Goal: Task Accomplishment & Management: Manage account settings

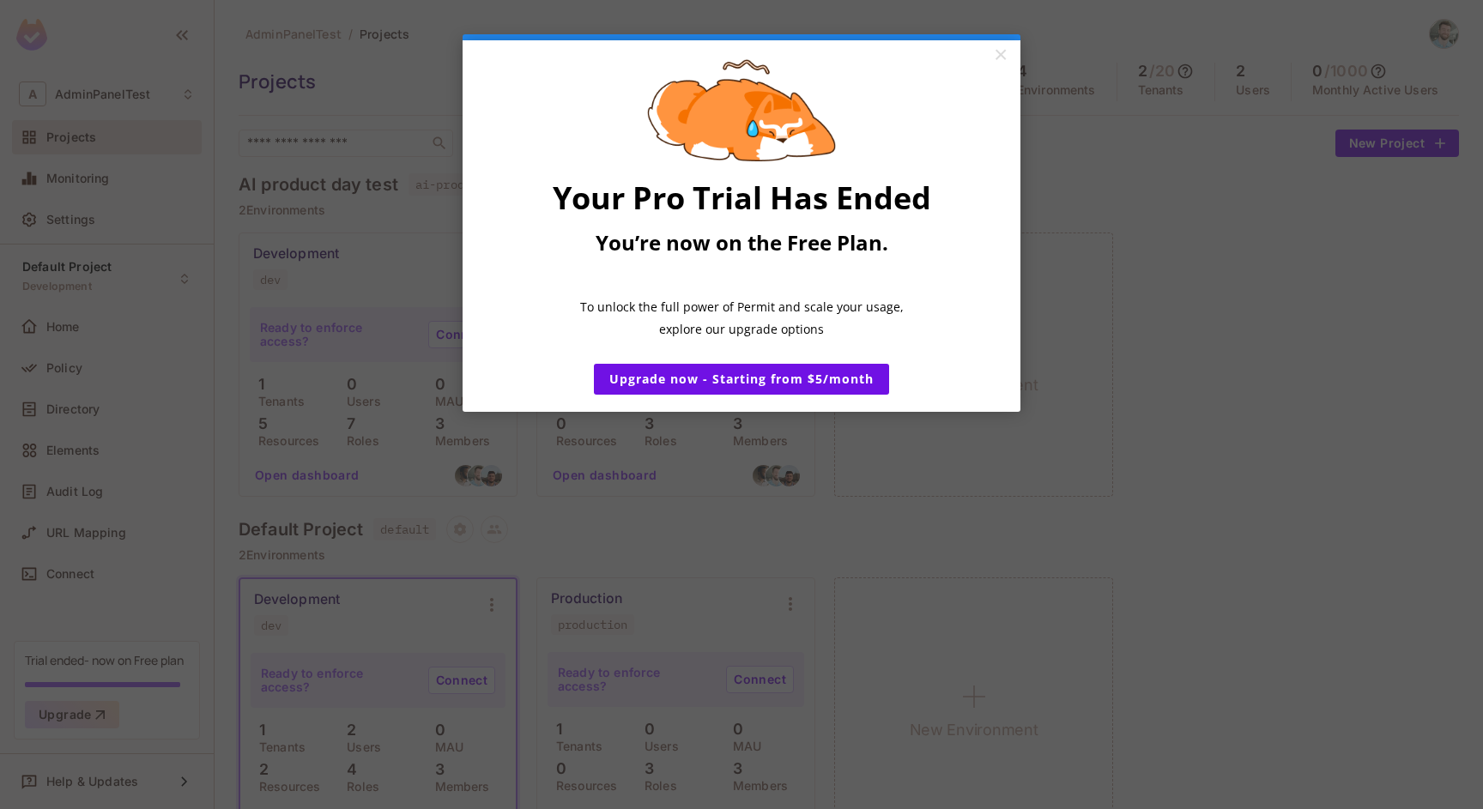
click at [1198, 267] on appcues "× Your Pro Trial Has Ended You’re now on the Free Plan. ​ To unlock the full po…" at bounding box center [741, 404] width 1483 height 809
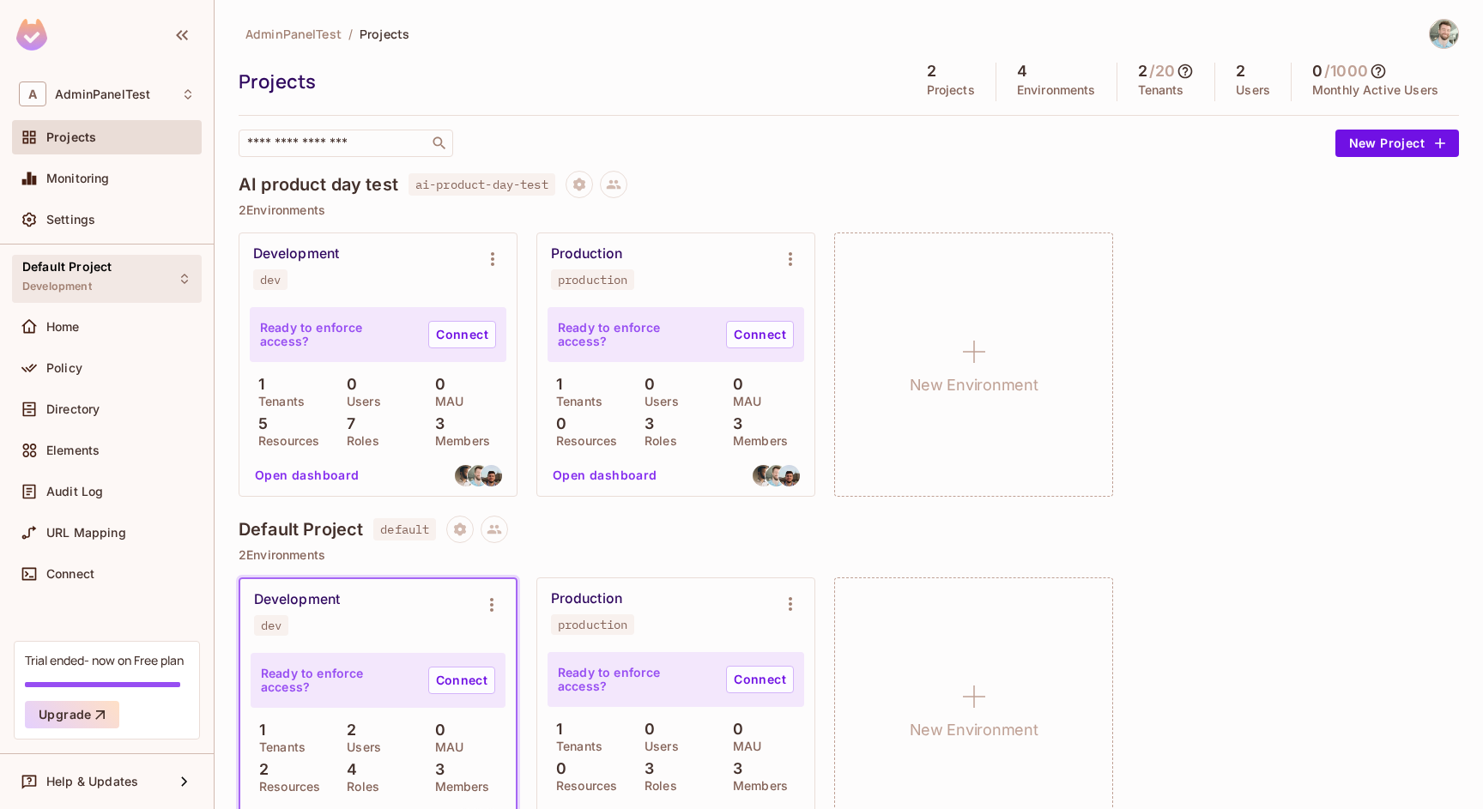
click at [181, 278] on icon at bounding box center [185, 279] width 14 height 14
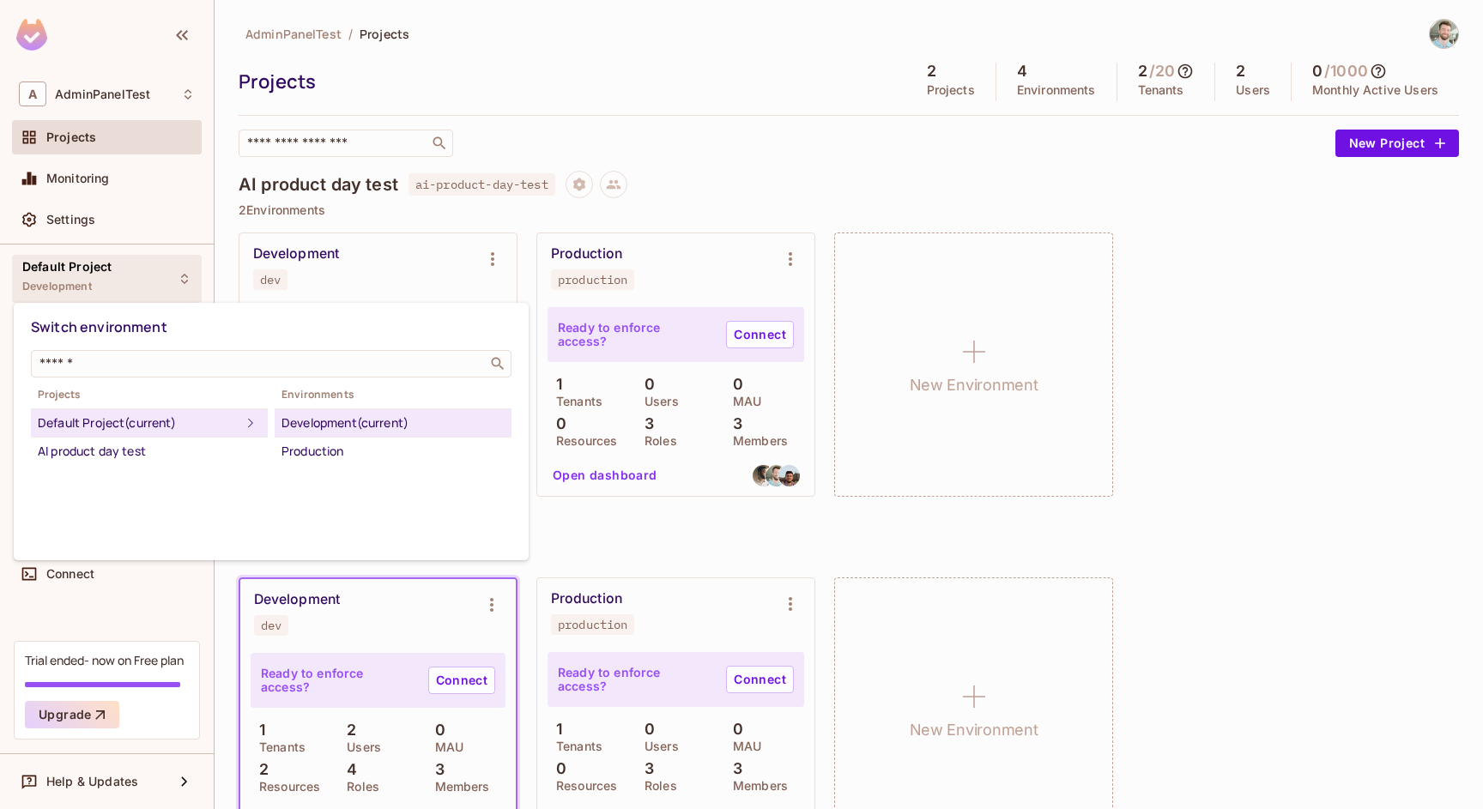
click at [149, 274] on div at bounding box center [741, 404] width 1483 height 809
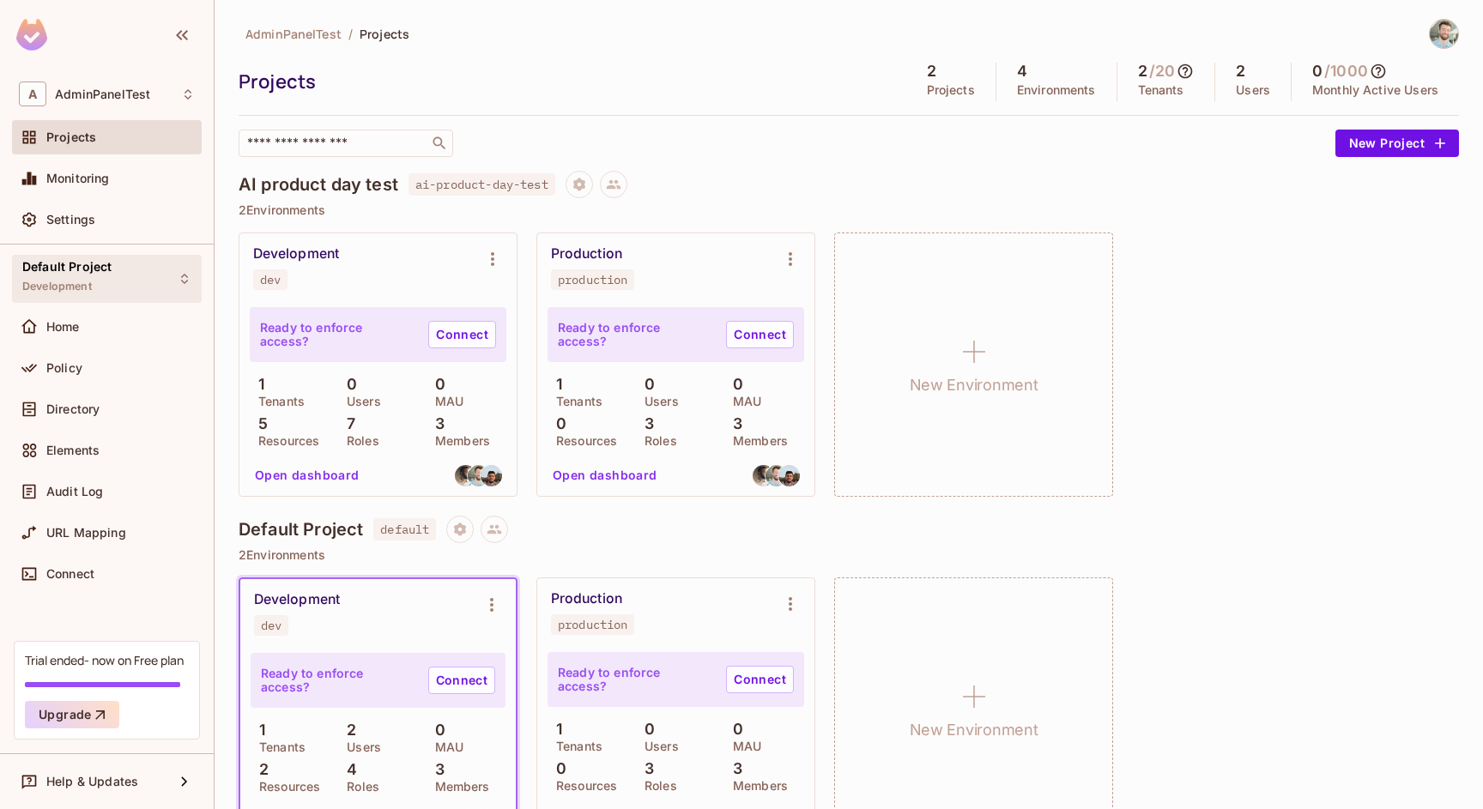
click at [150, 270] on div "Default Project Development" at bounding box center [107, 278] width 190 height 47
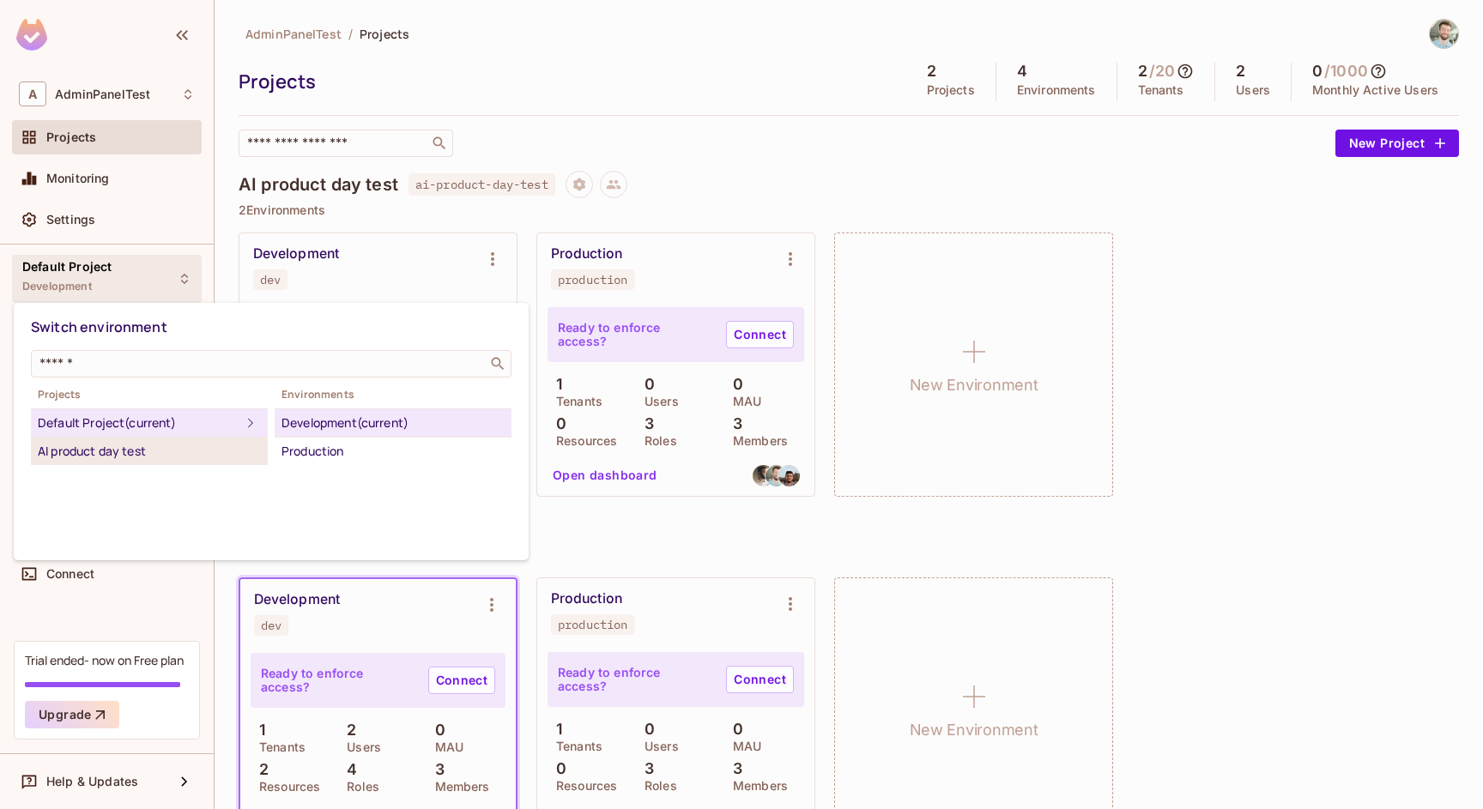
click at [150, 445] on div "AI product day test" at bounding box center [149, 451] width 223 height 21
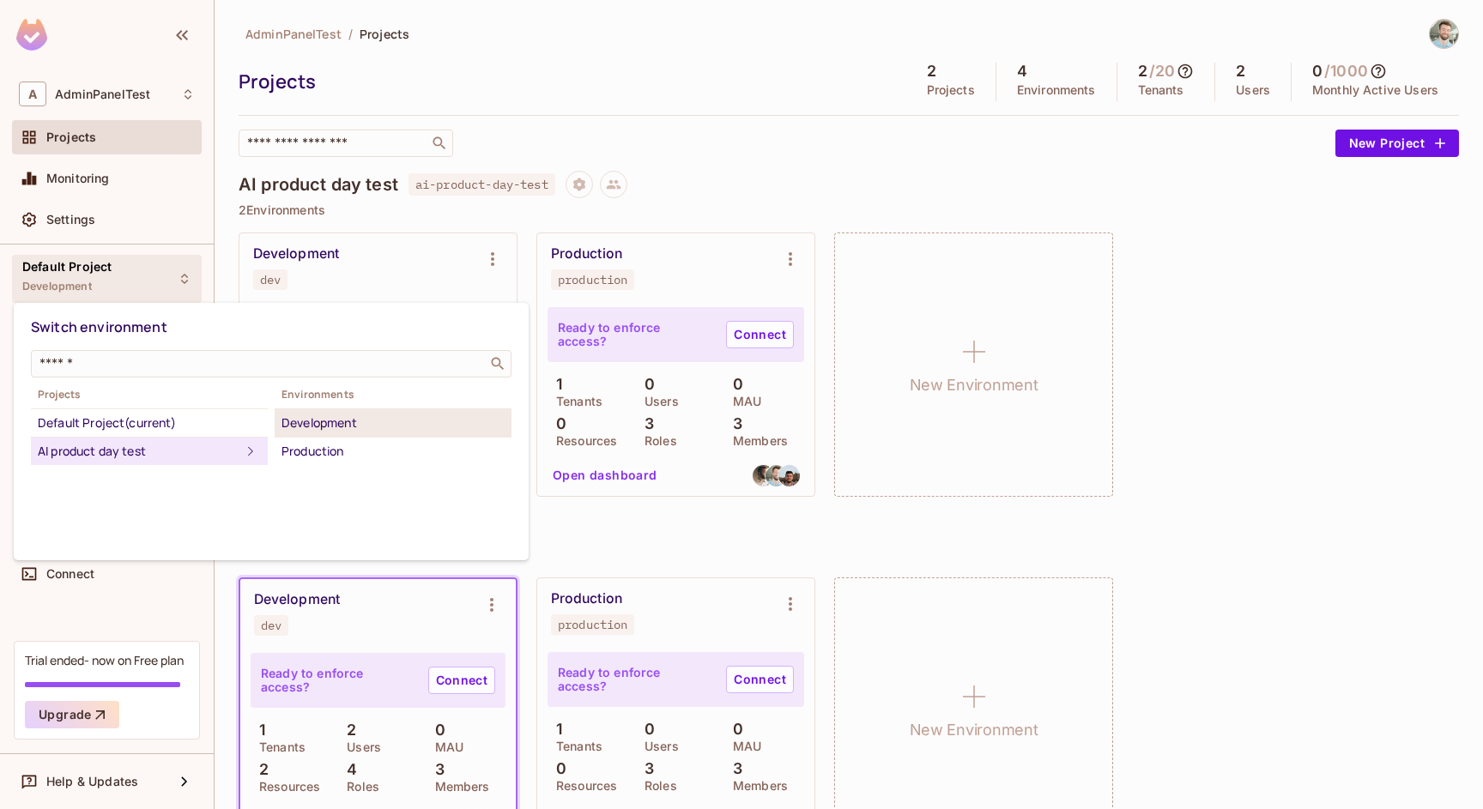
click at [302, 431] on div "Development" at bounding box center [392, 423] width 223 height 21
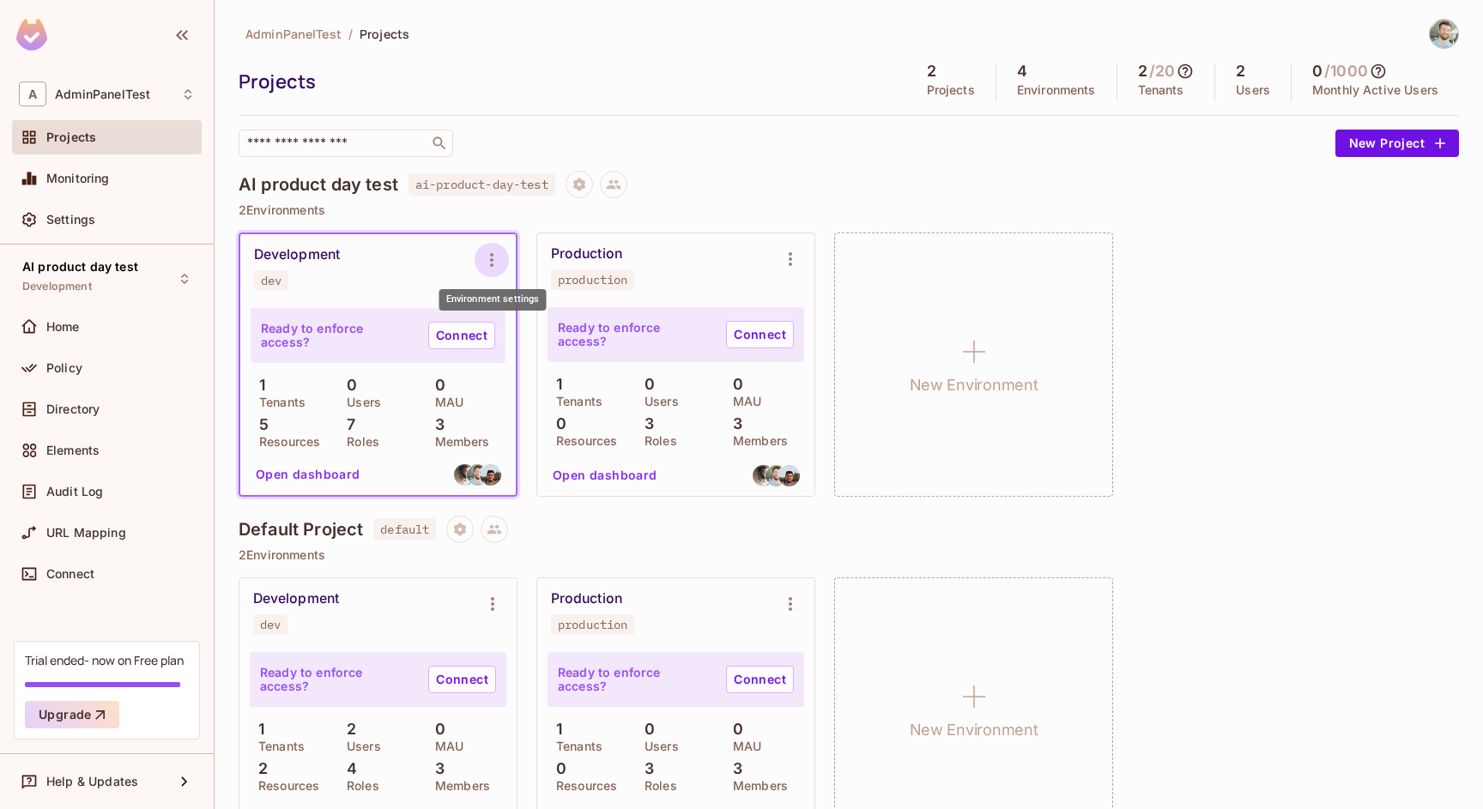
click at [494, 262] on icon "Environment settings" at bounding box center [491, 260] width 21 height 21
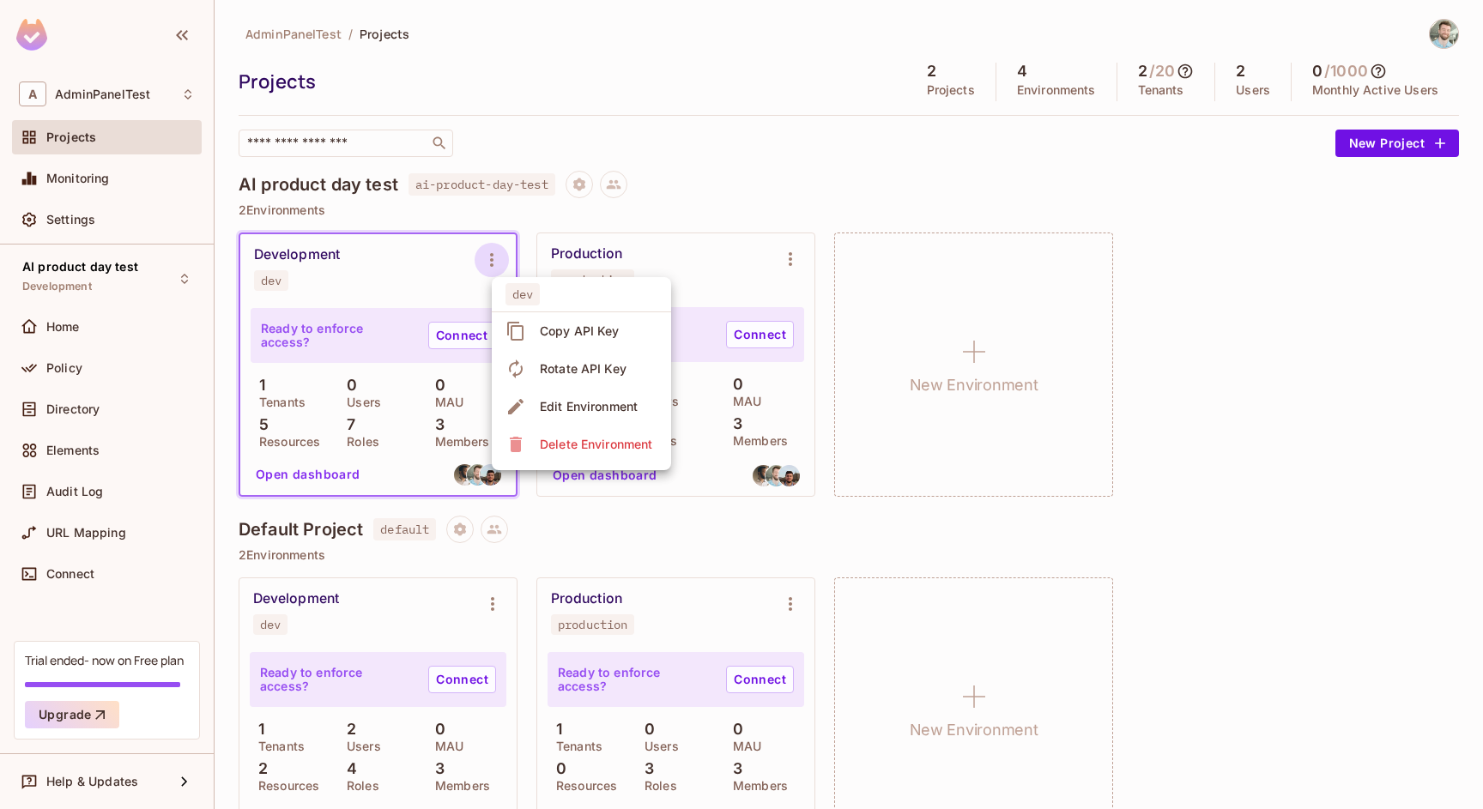
click at [512, 212] on div at bounding box center [741, 404] width 1483 height 809
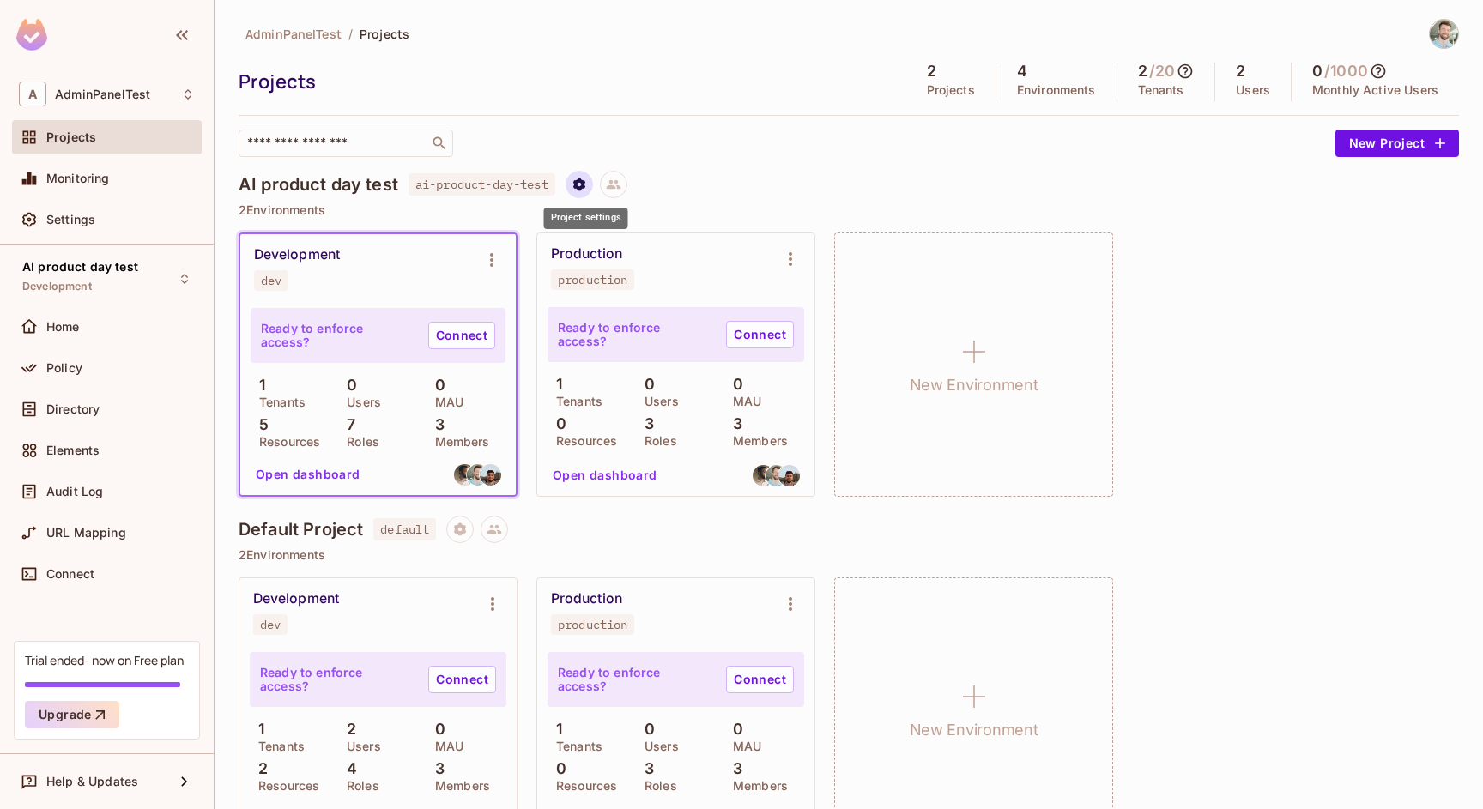
click at [582, 183] on icon "Project settings" at bounding box center [579, 184] width 12 height 13
click at [584, 159] on div at bounding box center [741, 404] width 1483 height 809
click at [1429, 23] on img at bounding box center [1443, 34] width 28 height 28
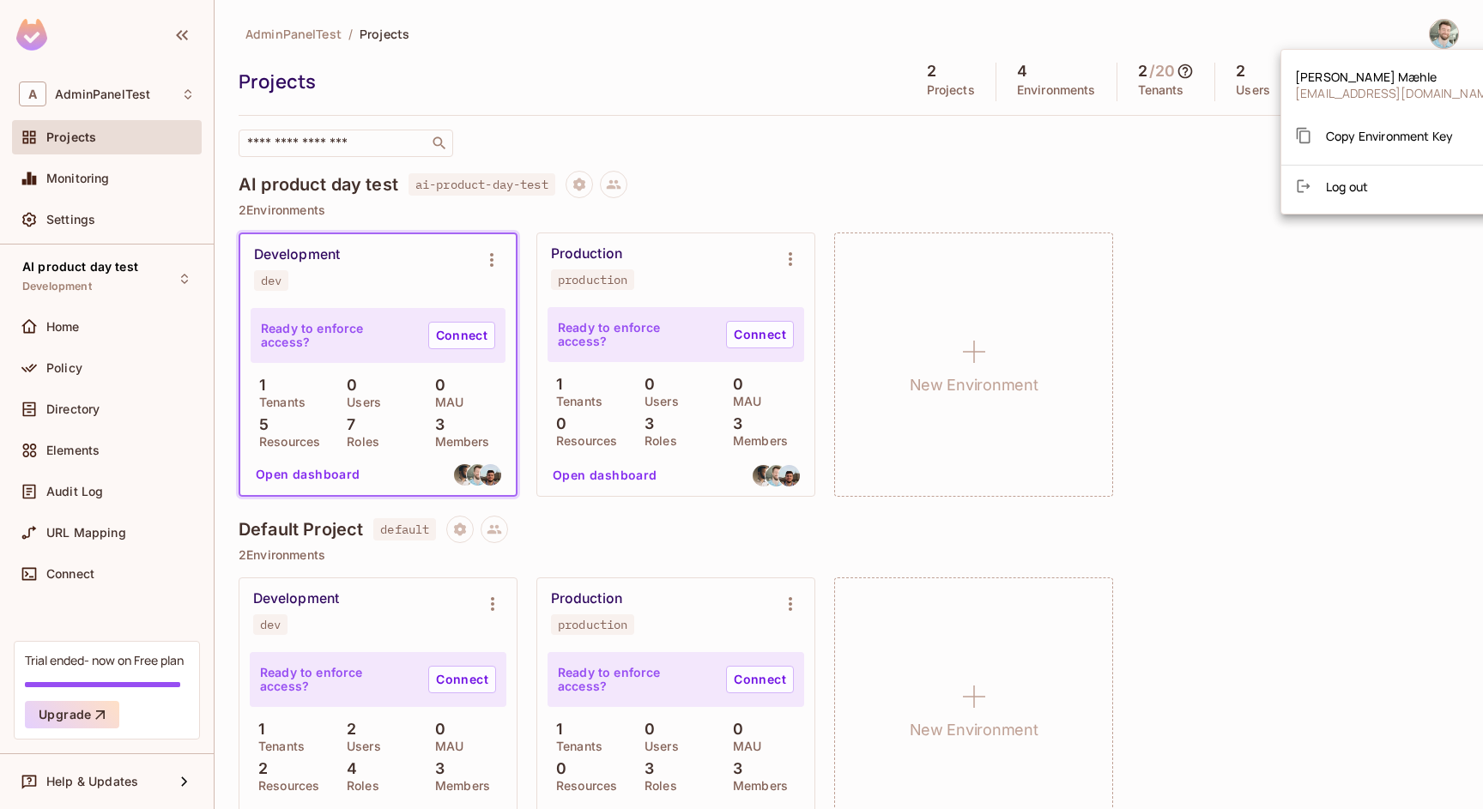
click at [1197, 157] on div at bounding box center [741, 404] width 1483 height 809
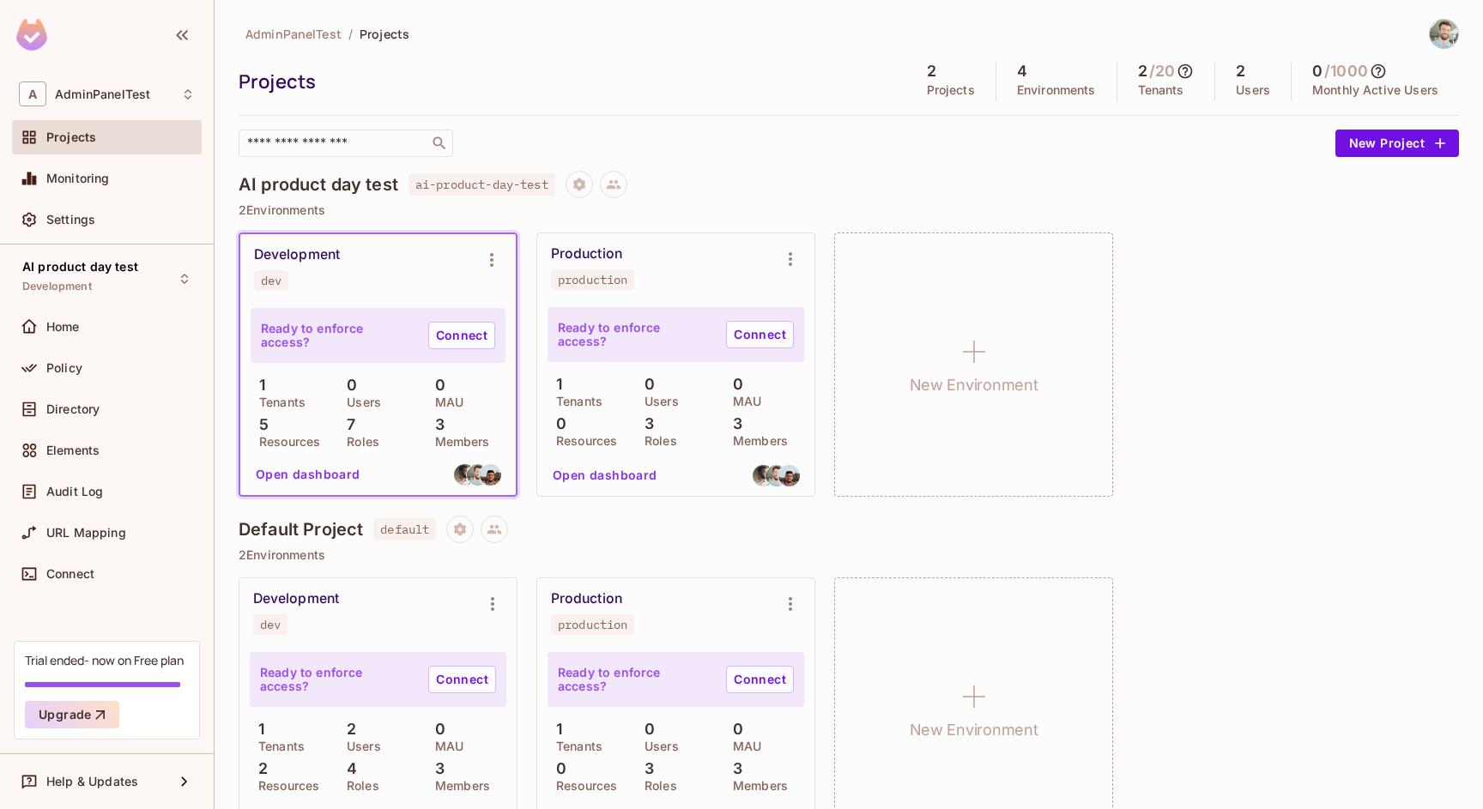
click at [1429, 25] on img at bounding box center [1443, 34] width 28 height 28
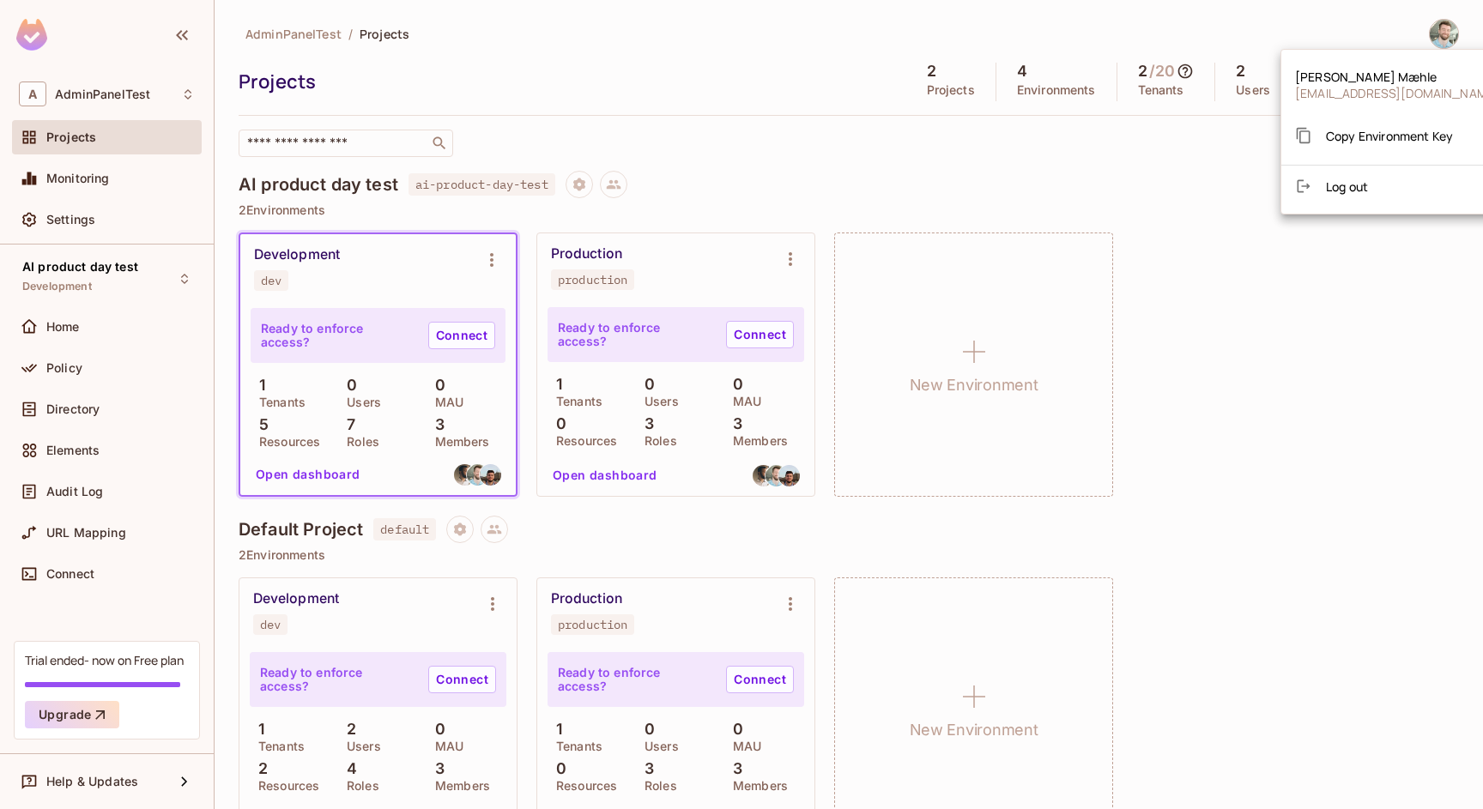
click at [1211, 171] on div at bounding box center [741, 404] width 1483 height 809
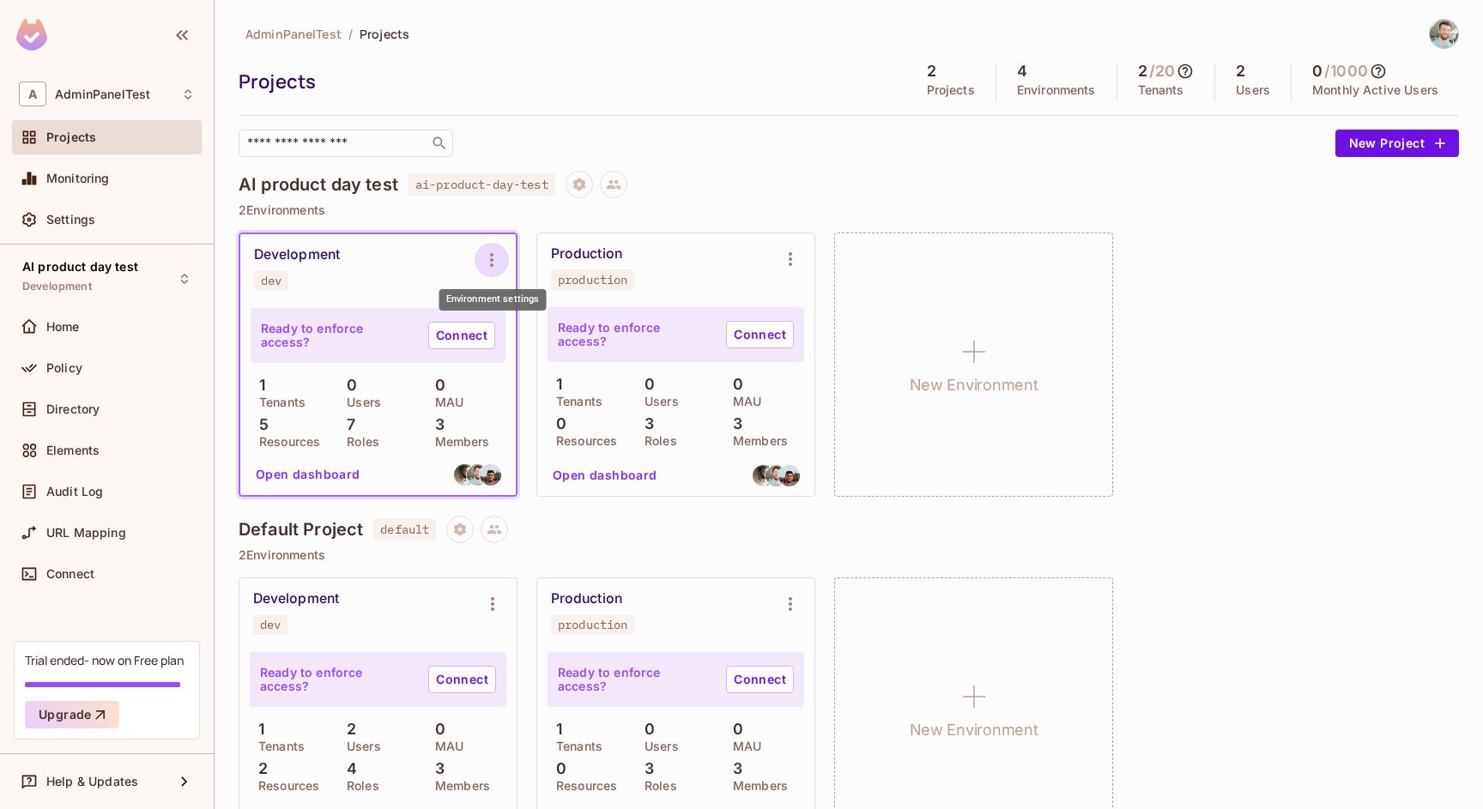
click at [486, 255] on icon "Environment settings" at bounding box center [491, 260] width 21 height 21
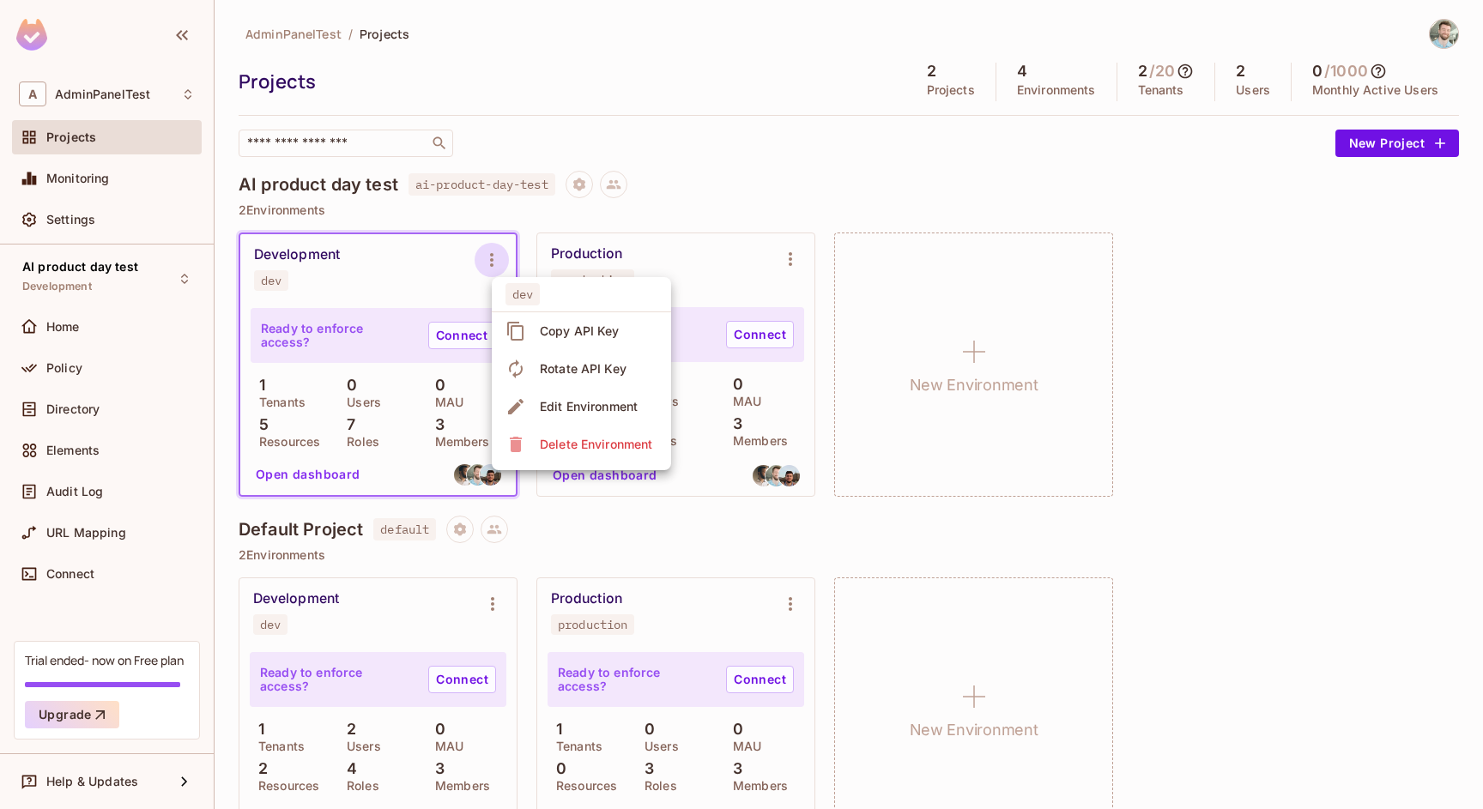
click at [776, 194] on div at bounding box center [741, 404] width 1483 height 809
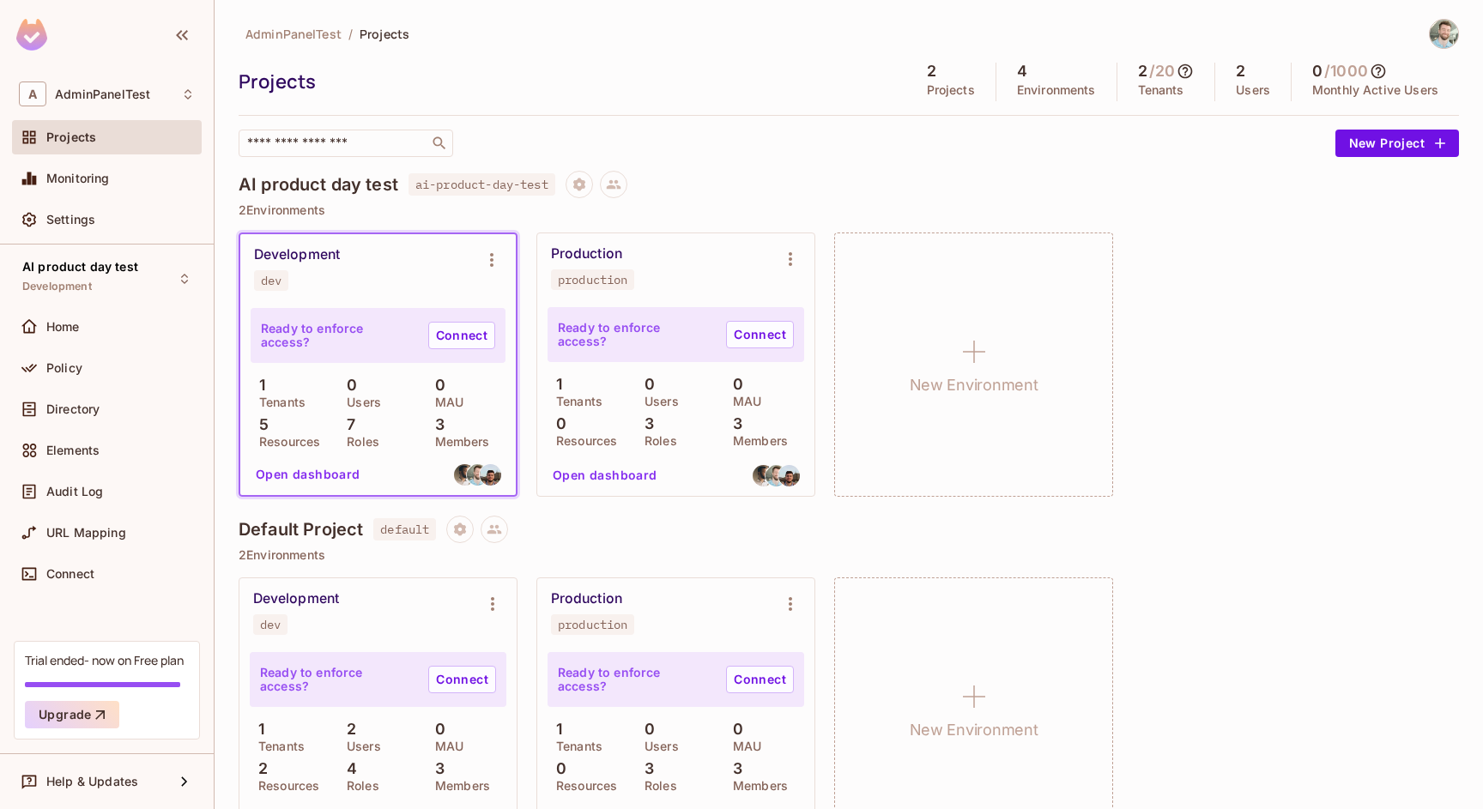
click at [377, 251] on div "Development dev" at bounding box center [364, 268] width 221 height 45
click at [340, 257] on div "Development" at bounding box center [297, 254] width 86 height 17
click at [309, 257] on div "Development" at bounding box center [297, 254] width 86 height 17
click at [333, 267] on div "Development dev" at bounding box center [364, 268] width 221 height 45
click at [498, 258] on icon "Environment settings" at bounding box center [491, 260] width 21 height 21
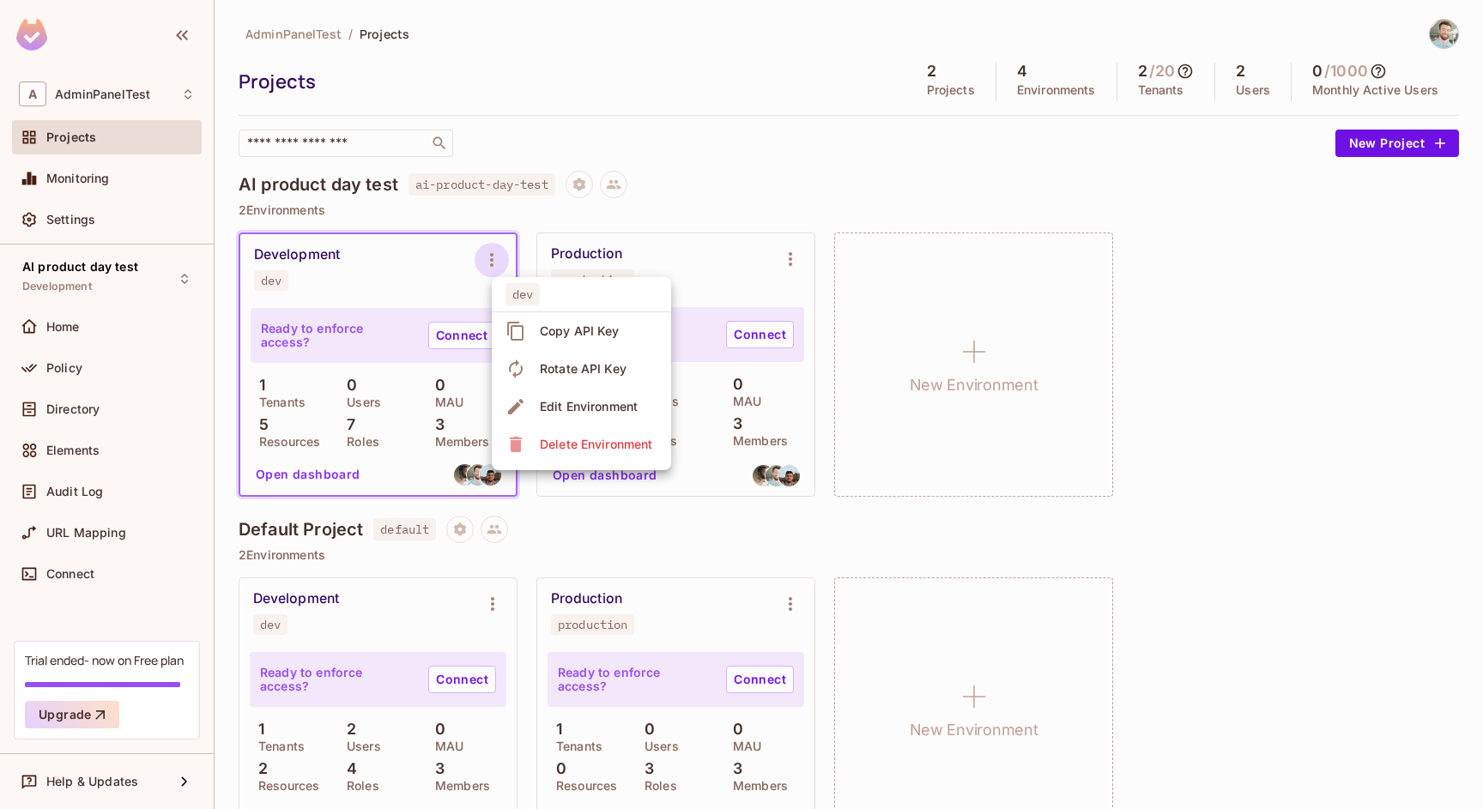
click at [463, 263] on div at bounding box center [741, 404] width 1483 height 809
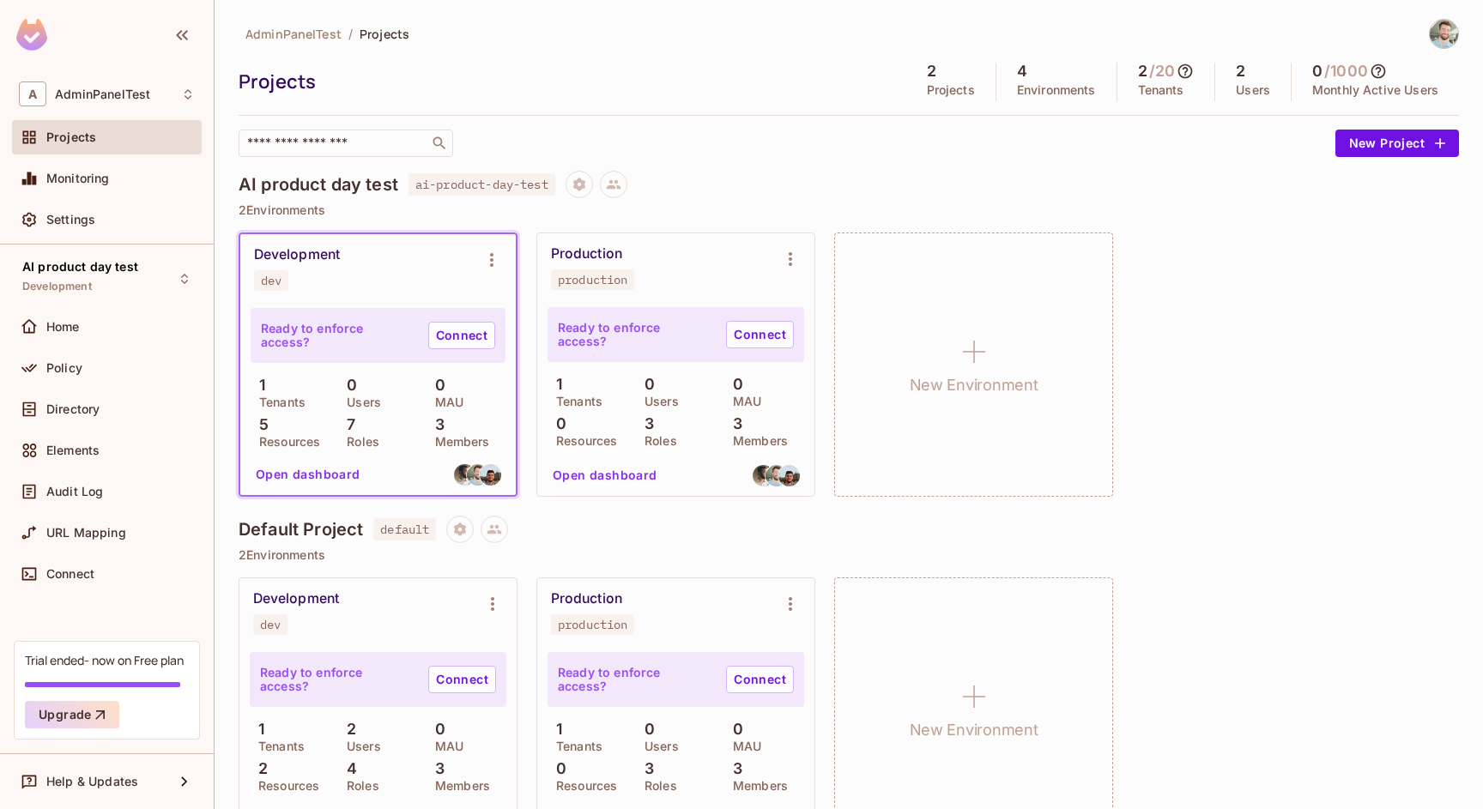
click at [404, 332] on p "Ready to enforce access?" at bounding box center [338, 335] width 154 height 27
click at [322, 480] on button "Open dashboard" at bounding box center [308, 474] width 118 height 27
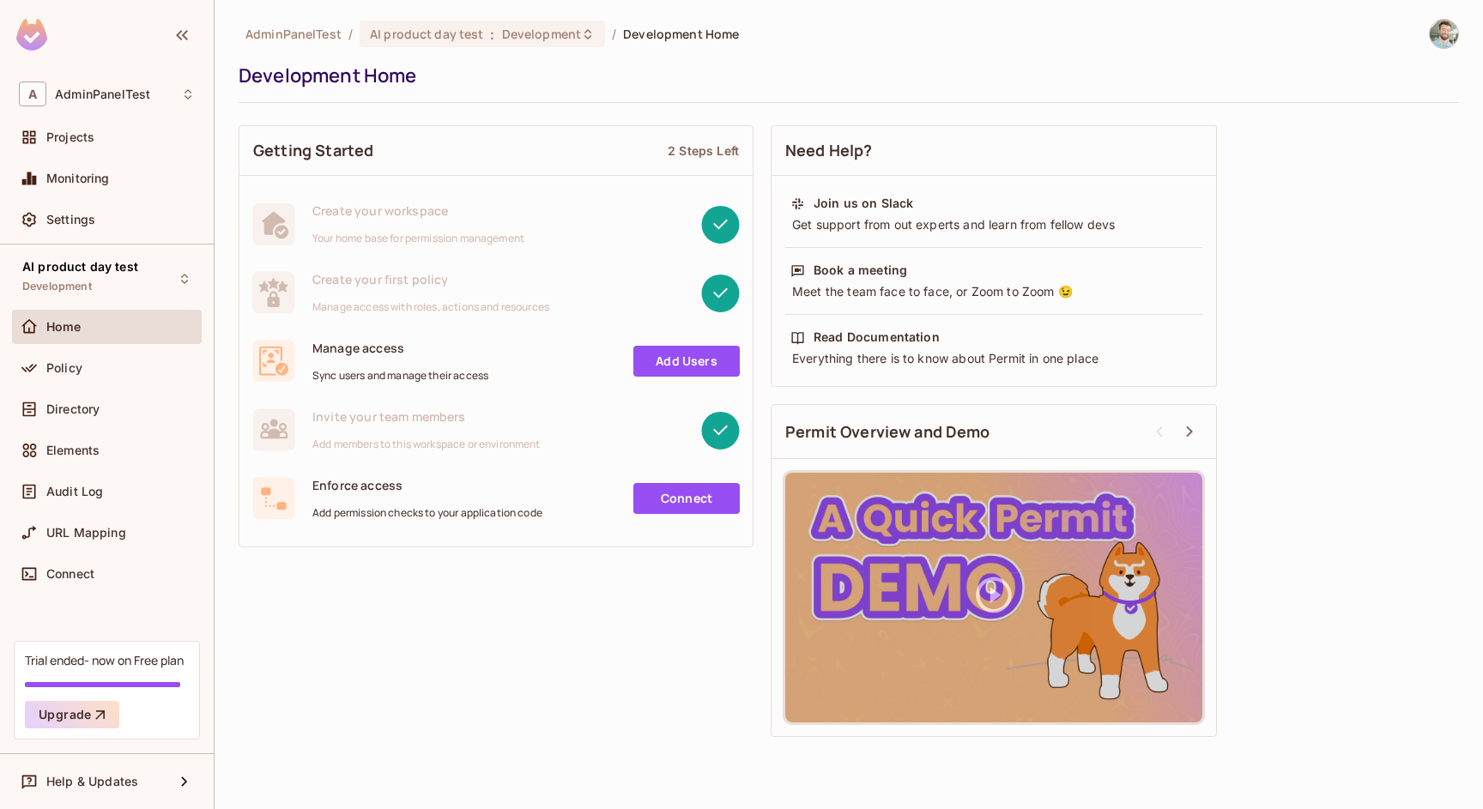
click at [668, 345] on div "Manage access Sync users and manage their access Add Users" at bounding box center [495, 361] width 487 height 43
click at [688, 365] on link "Add Users" at bounding box center [686, 361] width 106 height 31
click at [676, 503] on link "Connect" at bounding box center [686, 498] width 106 height 31
click at [78, 383] on div "Policy" at bounding box center [107, 368] width 190 height 34
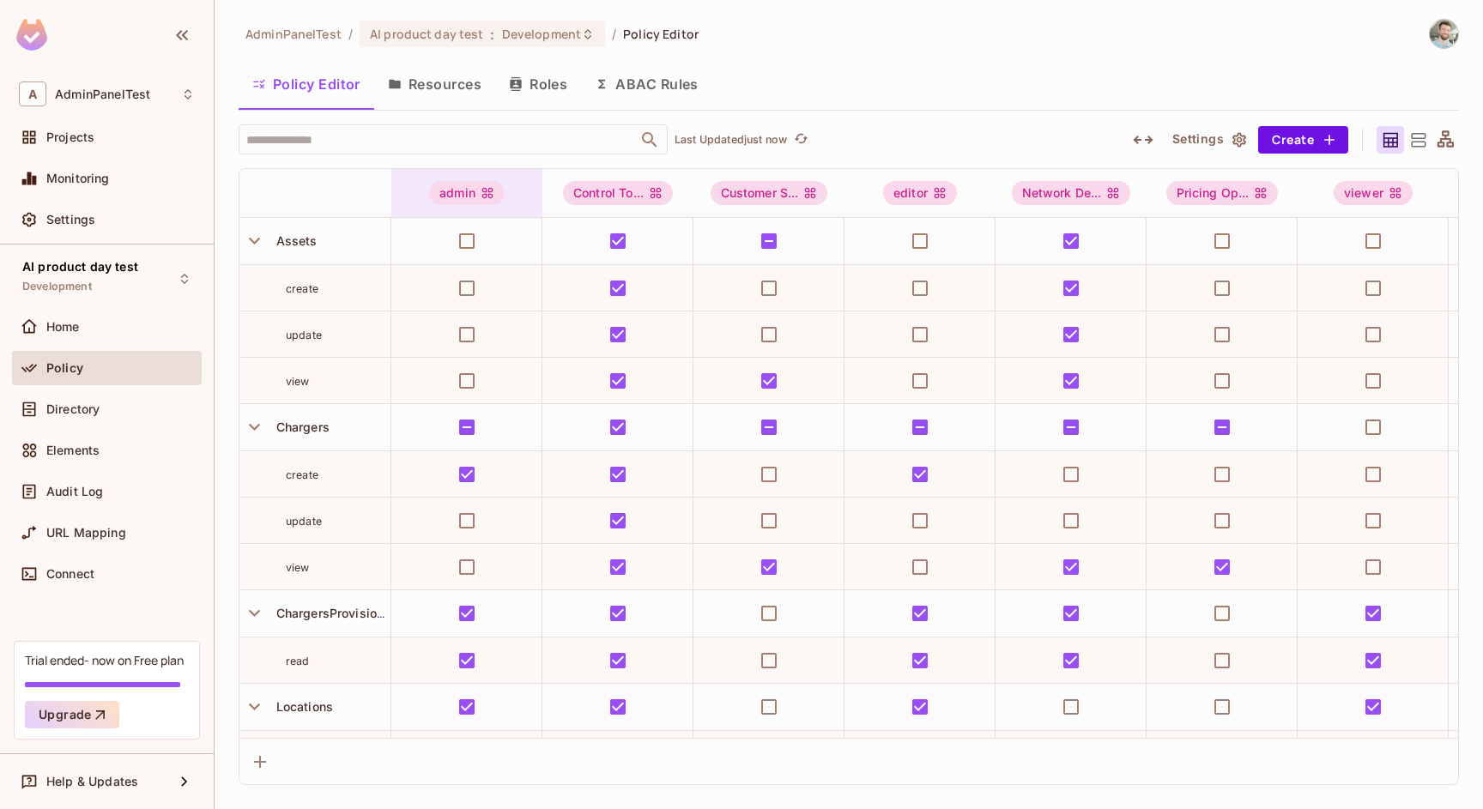
click at [521, 199] on div "admin" at bounding box center [466, 193] width 151 height 24
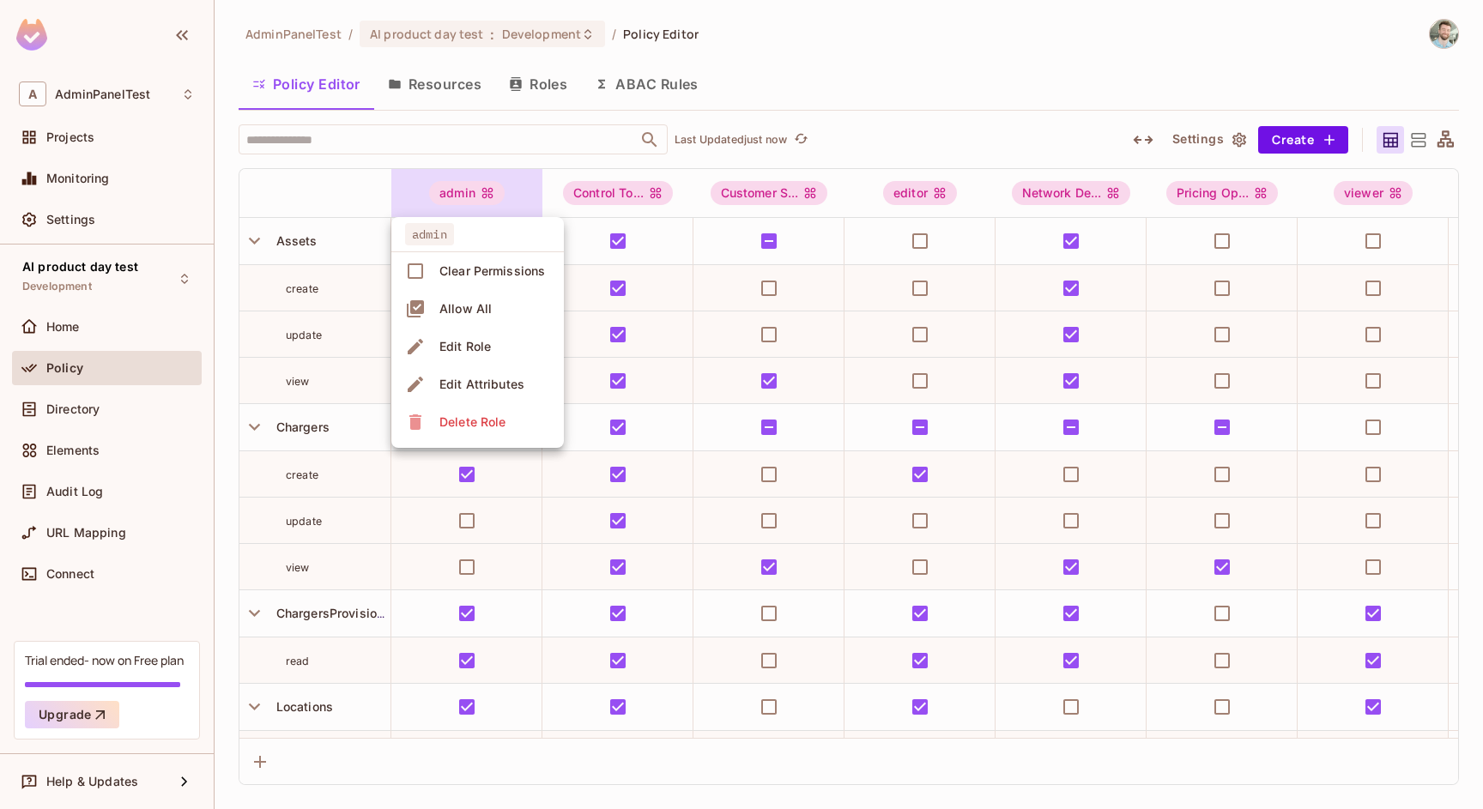
drag, startPoint x: 513, startPoint y: 406, endPoint x: 528, endPoint y: 166, distance: 240.7
click at [528, 166] on div "admin Clear Permissions Allow All Edit Role Edit Attributes Delete Role" at bounding box center [741, 404] width 1483 height 809
click at [632, 730] on div at bounding box center [741, 404] width 1483 height 809
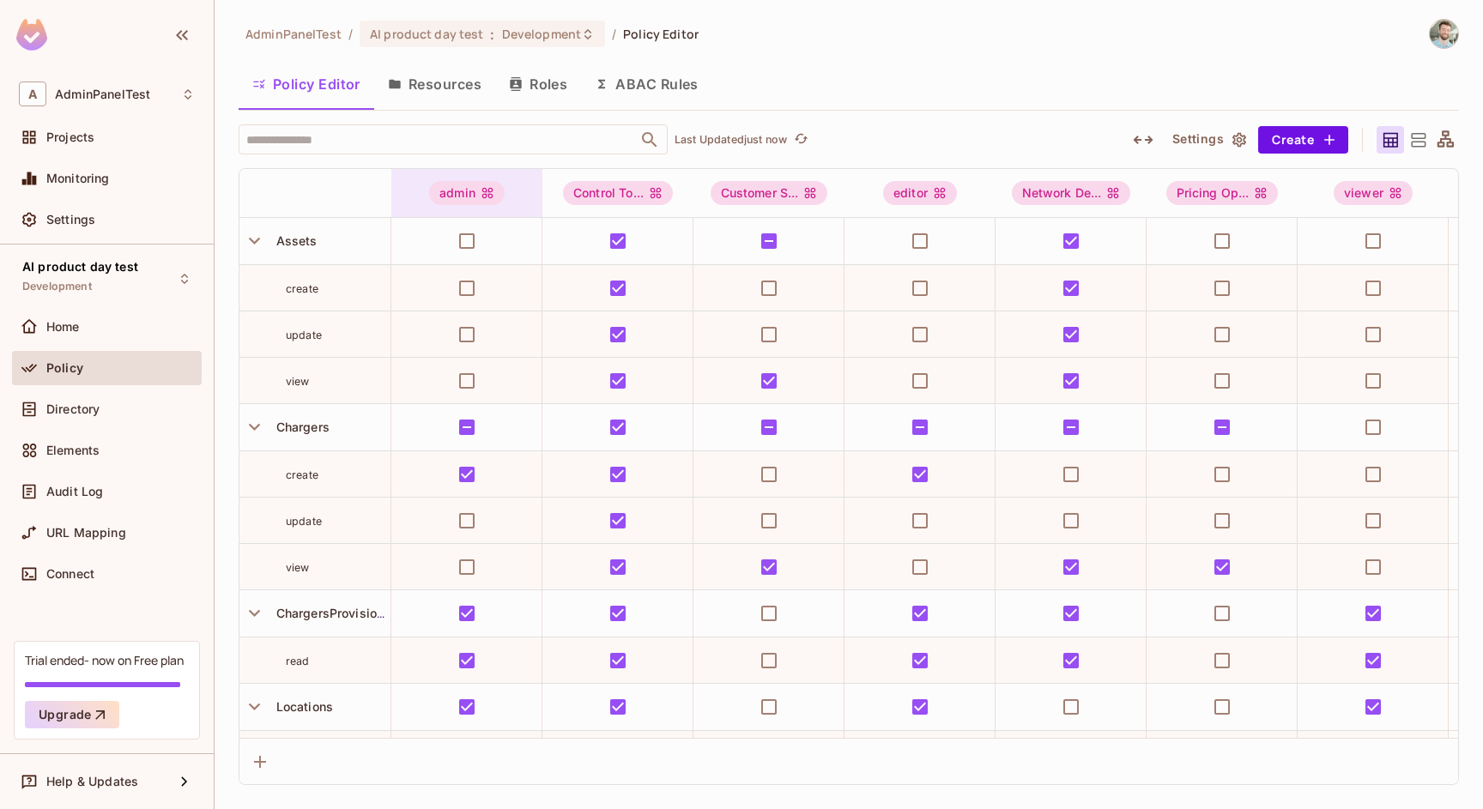
click at [519, 207] on div "admin" at bounding box center [466, 193] width 151 height 48
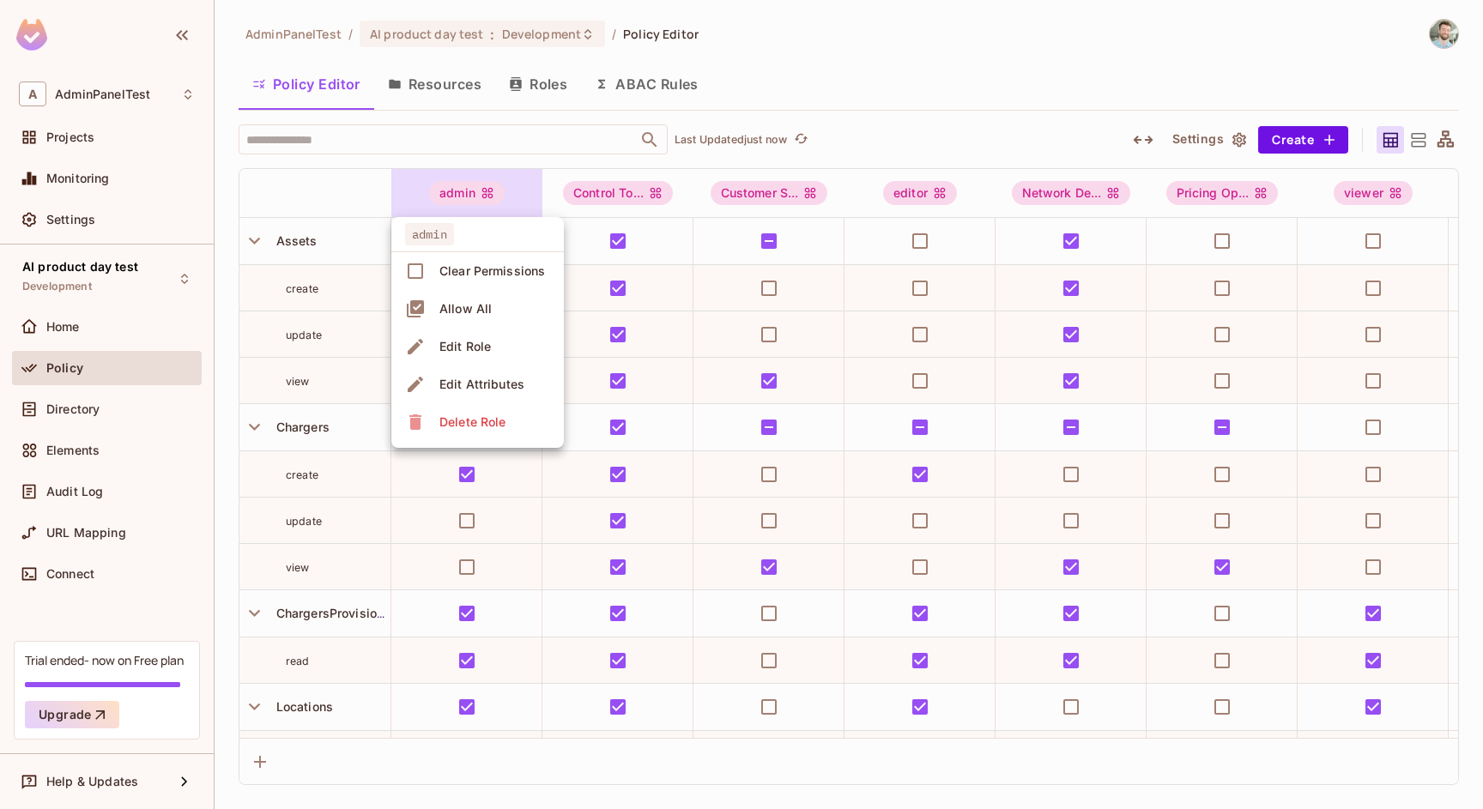
click at [502, 414] on div "Delete Role" at bounding box center [472, 422] width 66 height 17
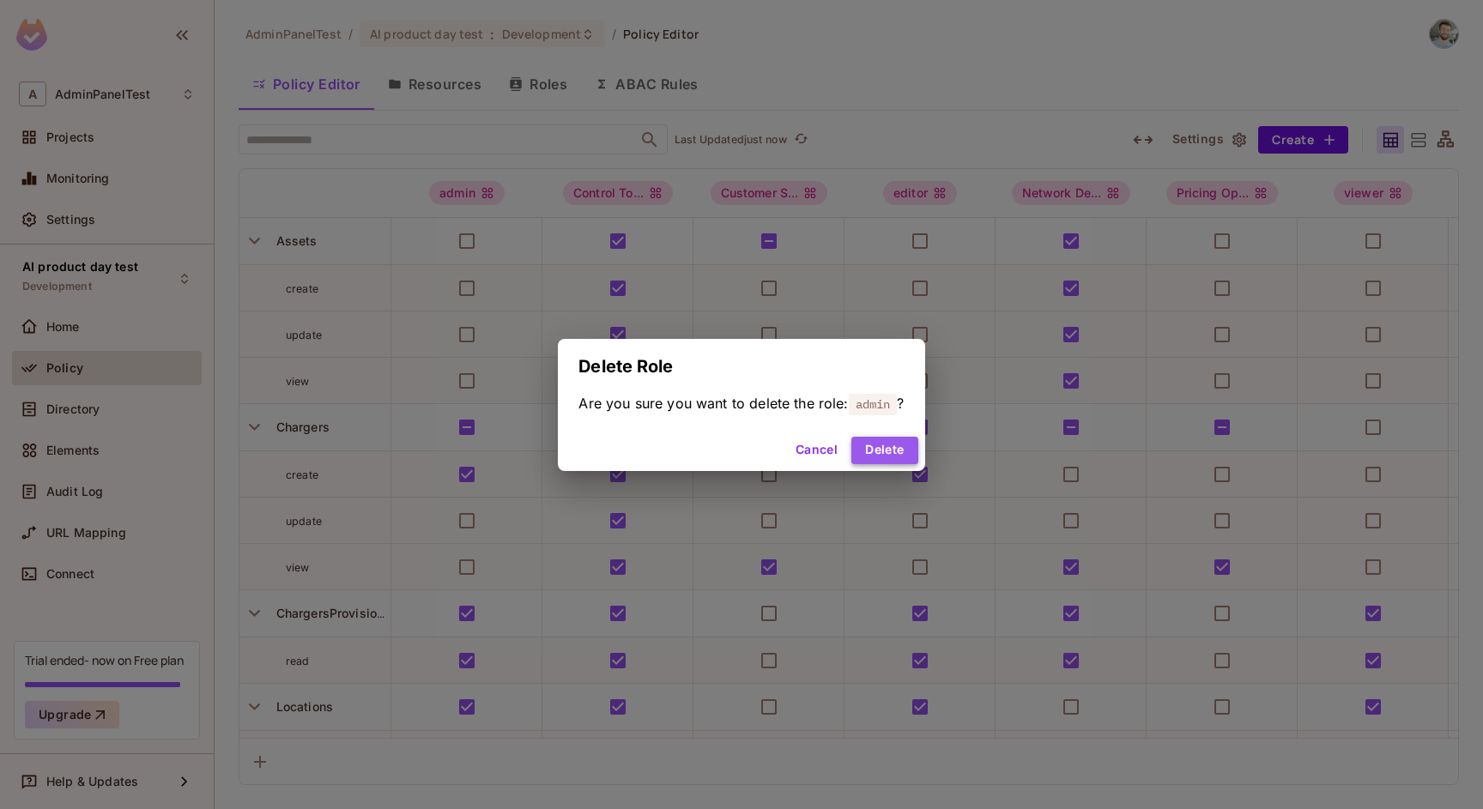
click at [893, 444] on button "Delete" at bounding box center [884, 450] width 66 height 27
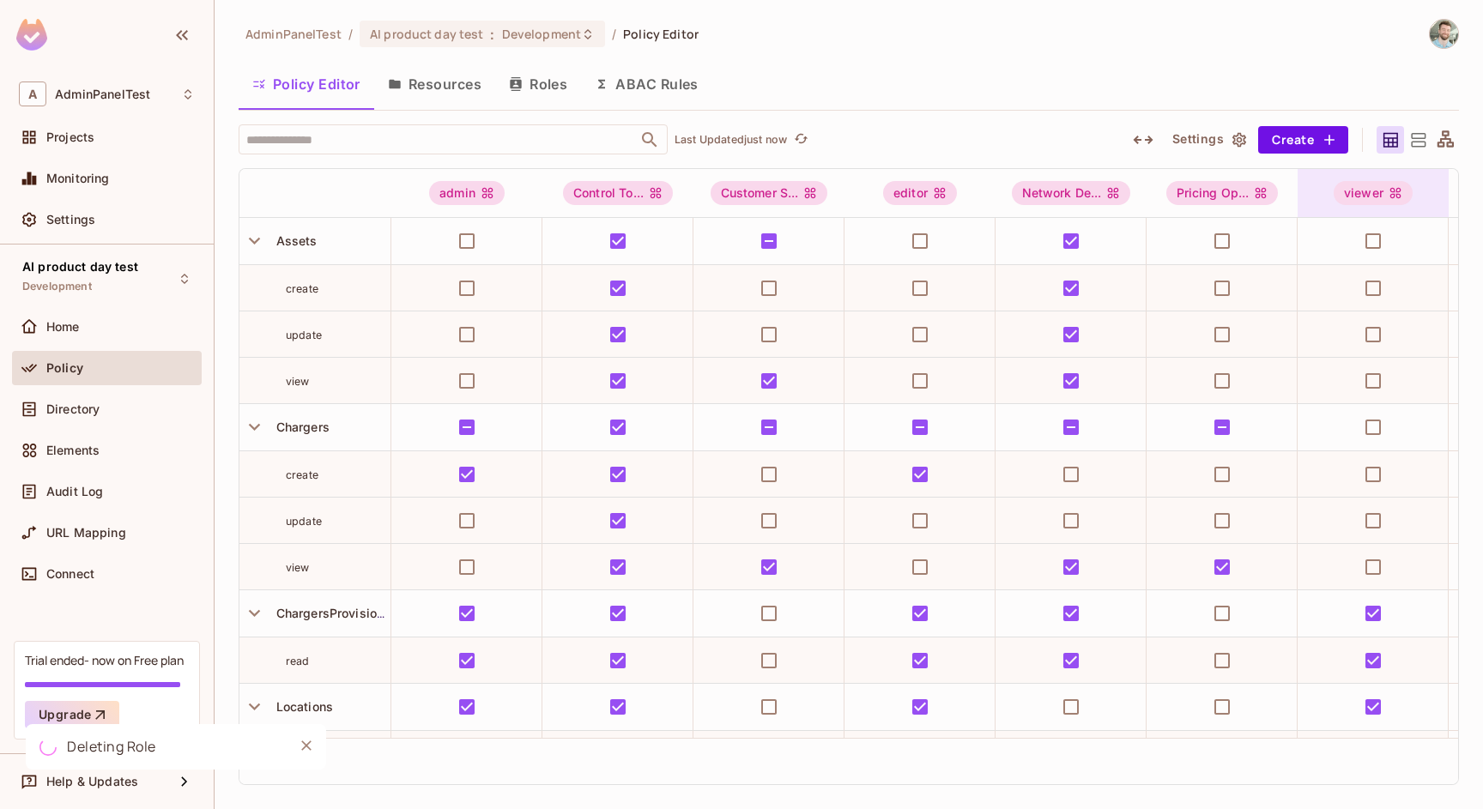
click at [1421, 189] on div "viewer" at bounding box center [1372, 193] width 151 height 24
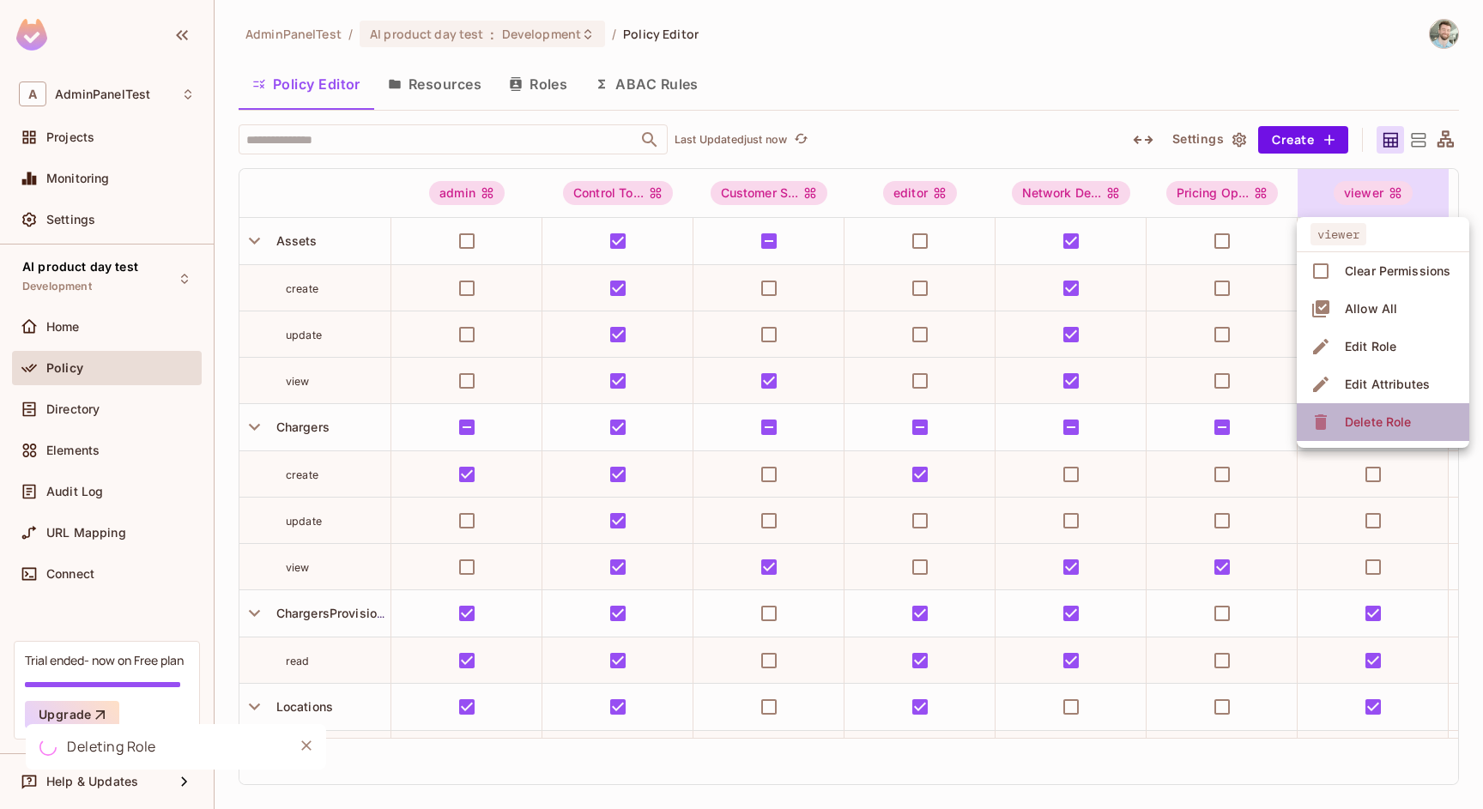
click at [1340, 414] on span "Delete Role" at bounding box center [1377, 421] width 76 height 27
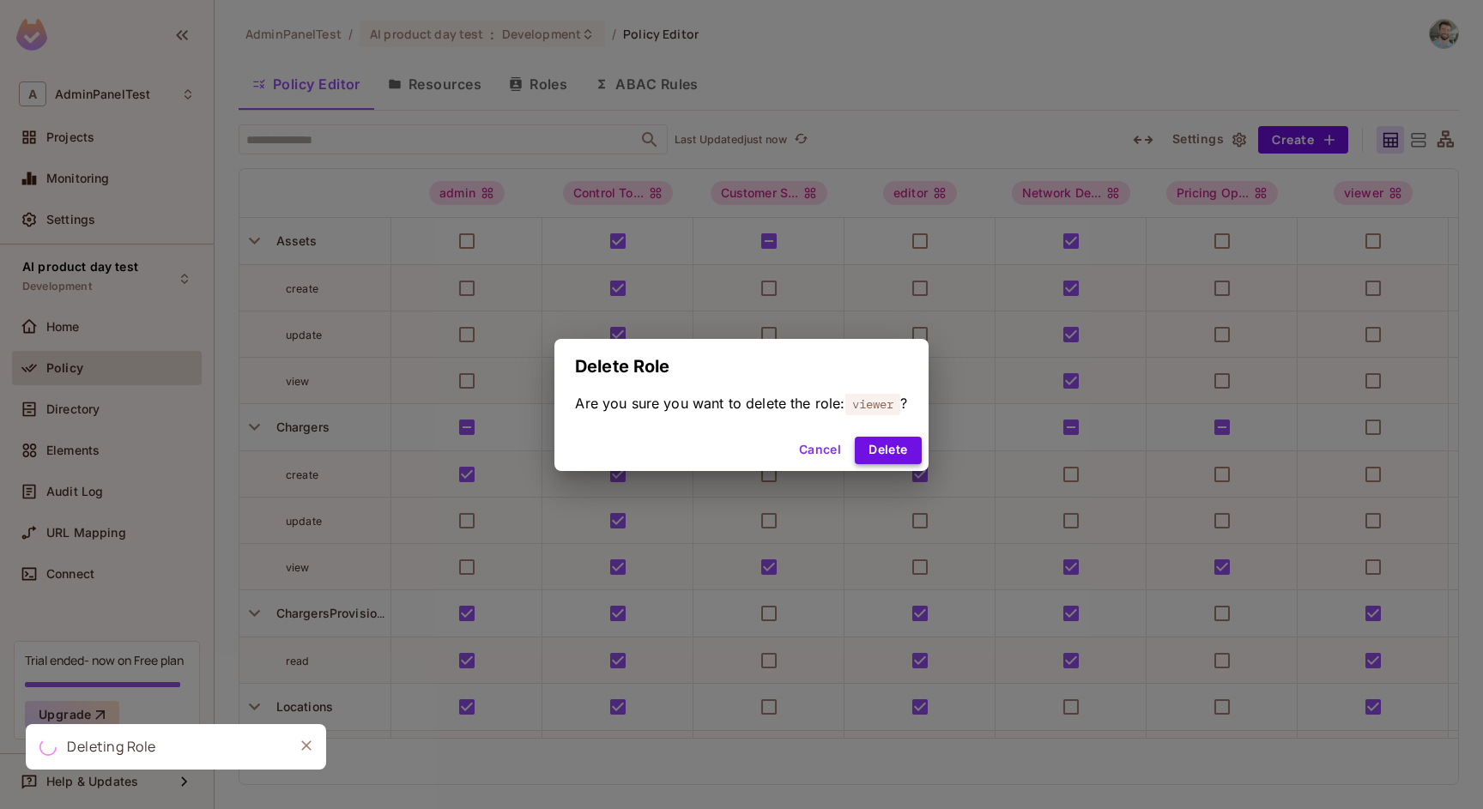
click at [907, 440] on button "Delete" at bounding box center [888, 450] width 66 height 27
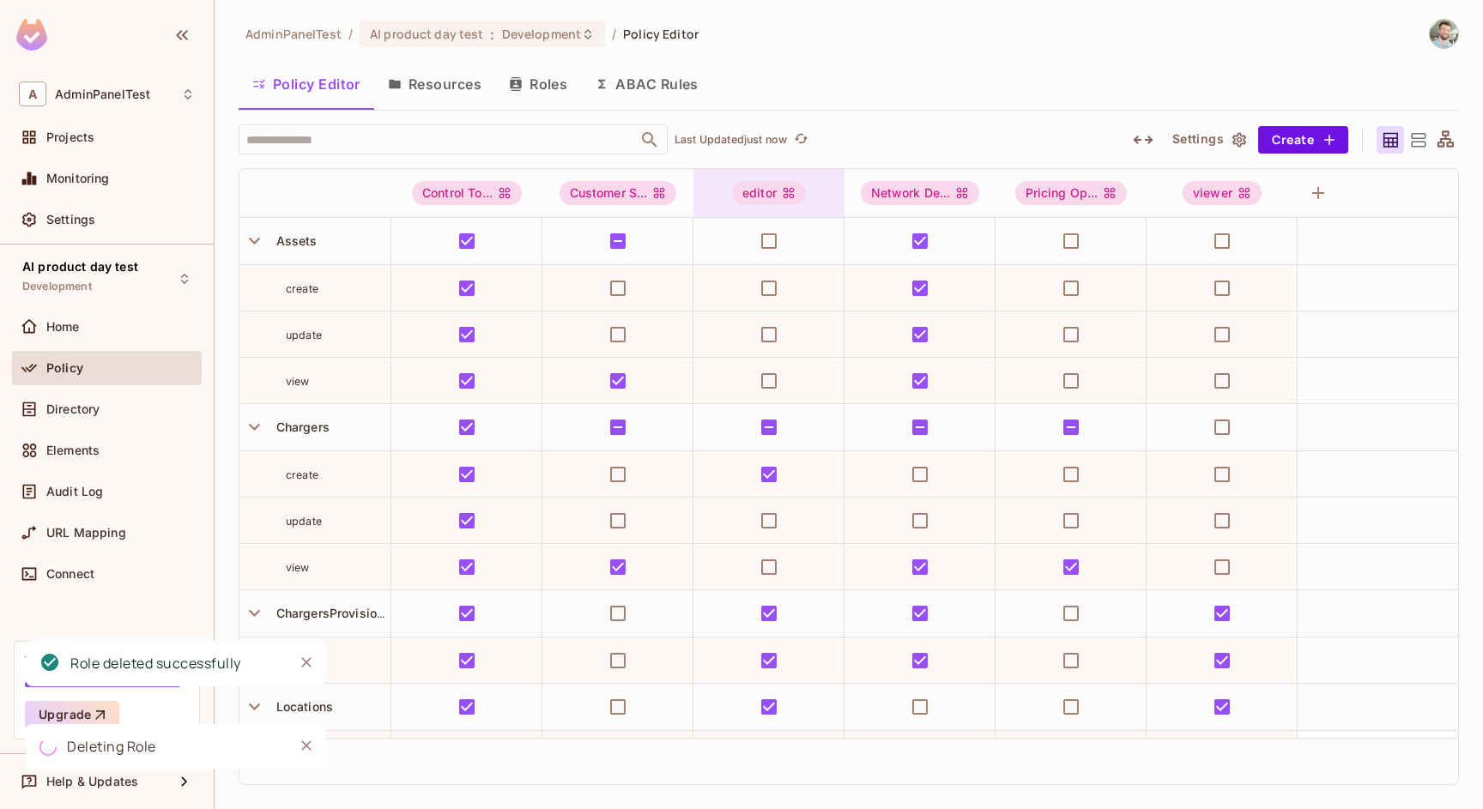
click at [811, 189] on div "editor" at bounding box center [768, 193] width 151 height 24
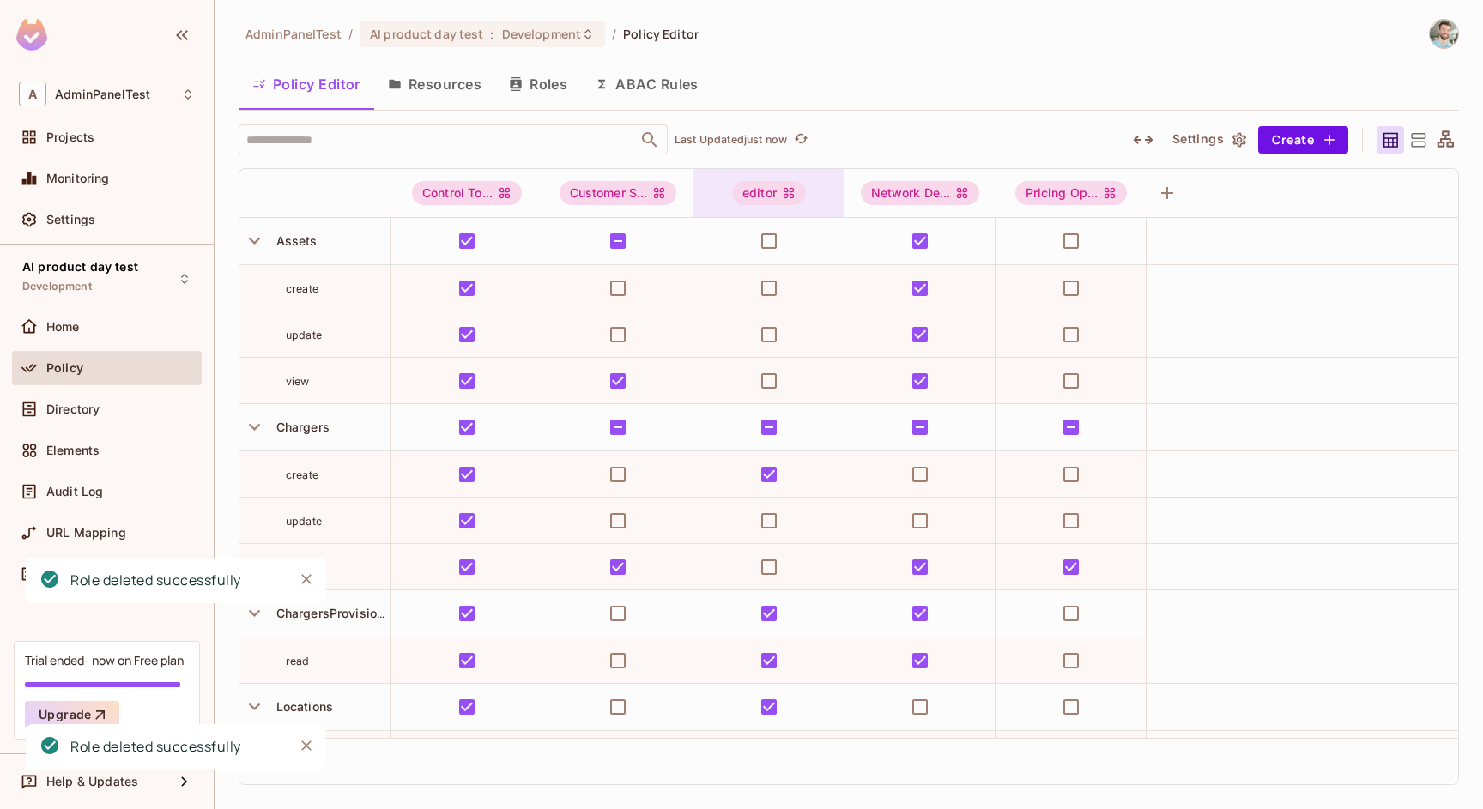
click at [825, 207] on div "editor" at bounding box center [768, 193] width 151 height 48
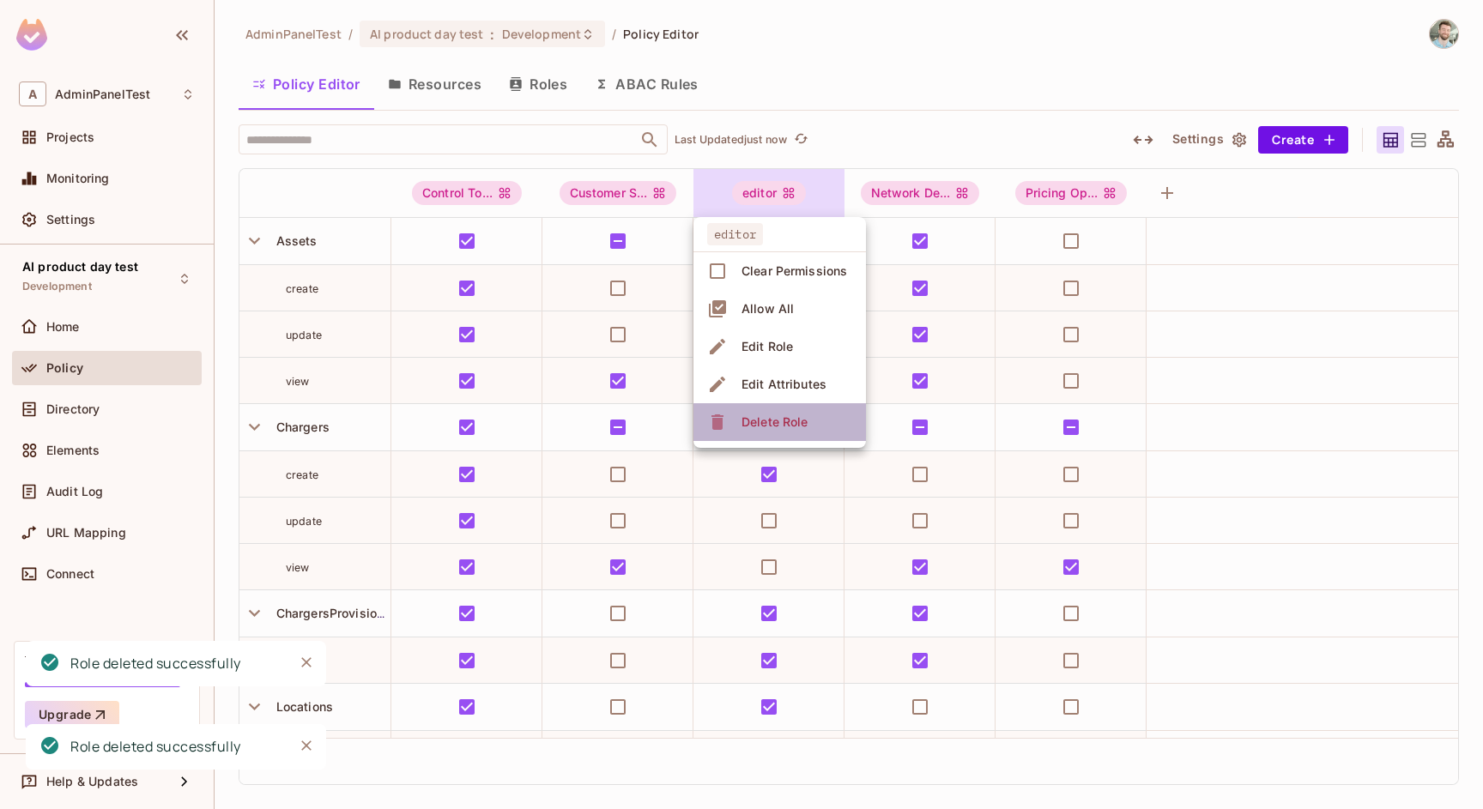
click at [801, 434] on span "Delete Role" at bounding box center [774, 421] width 76 height 27
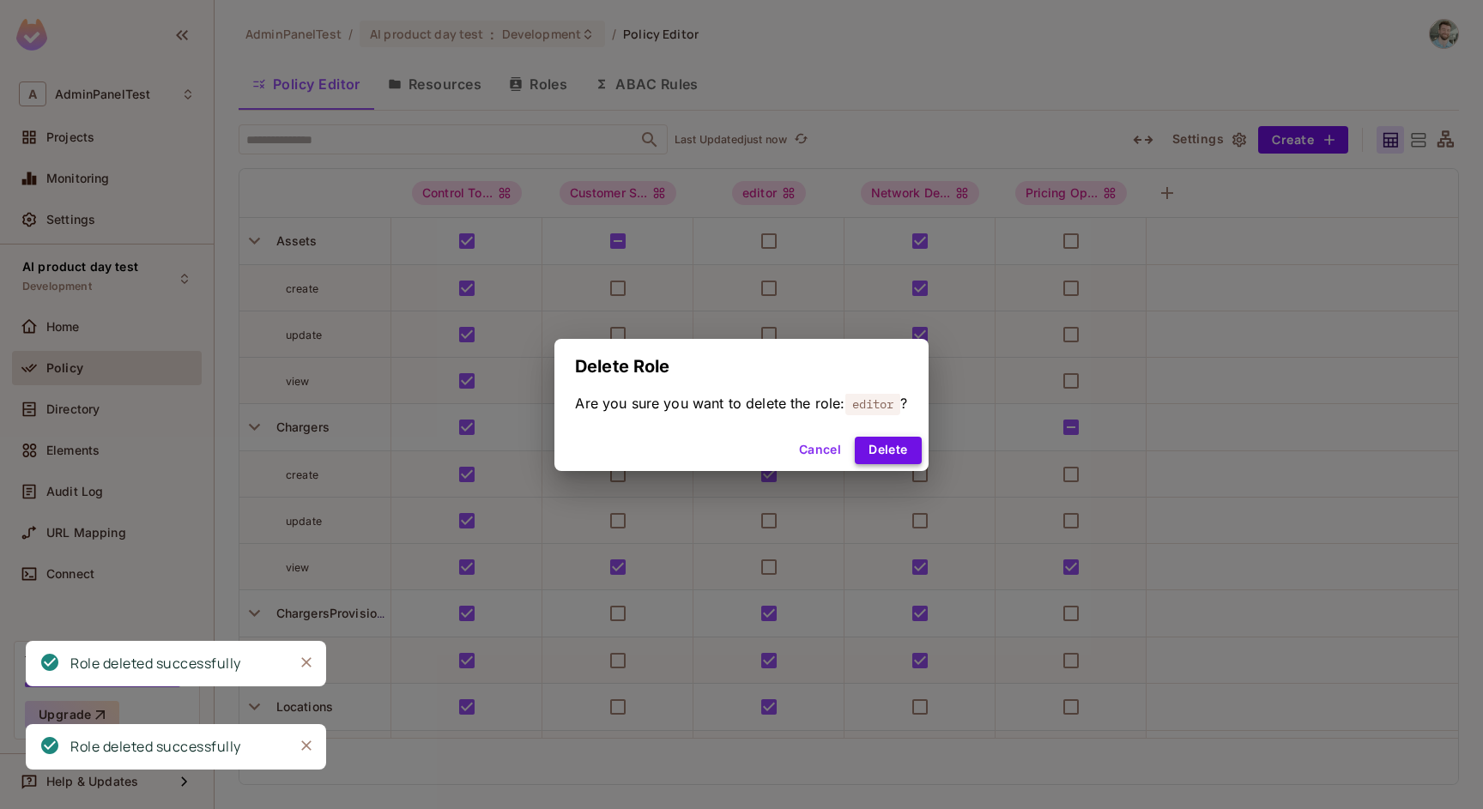
click at [896, 452] on button "Delete" at bounding box center [888, 450] width 66 height 27
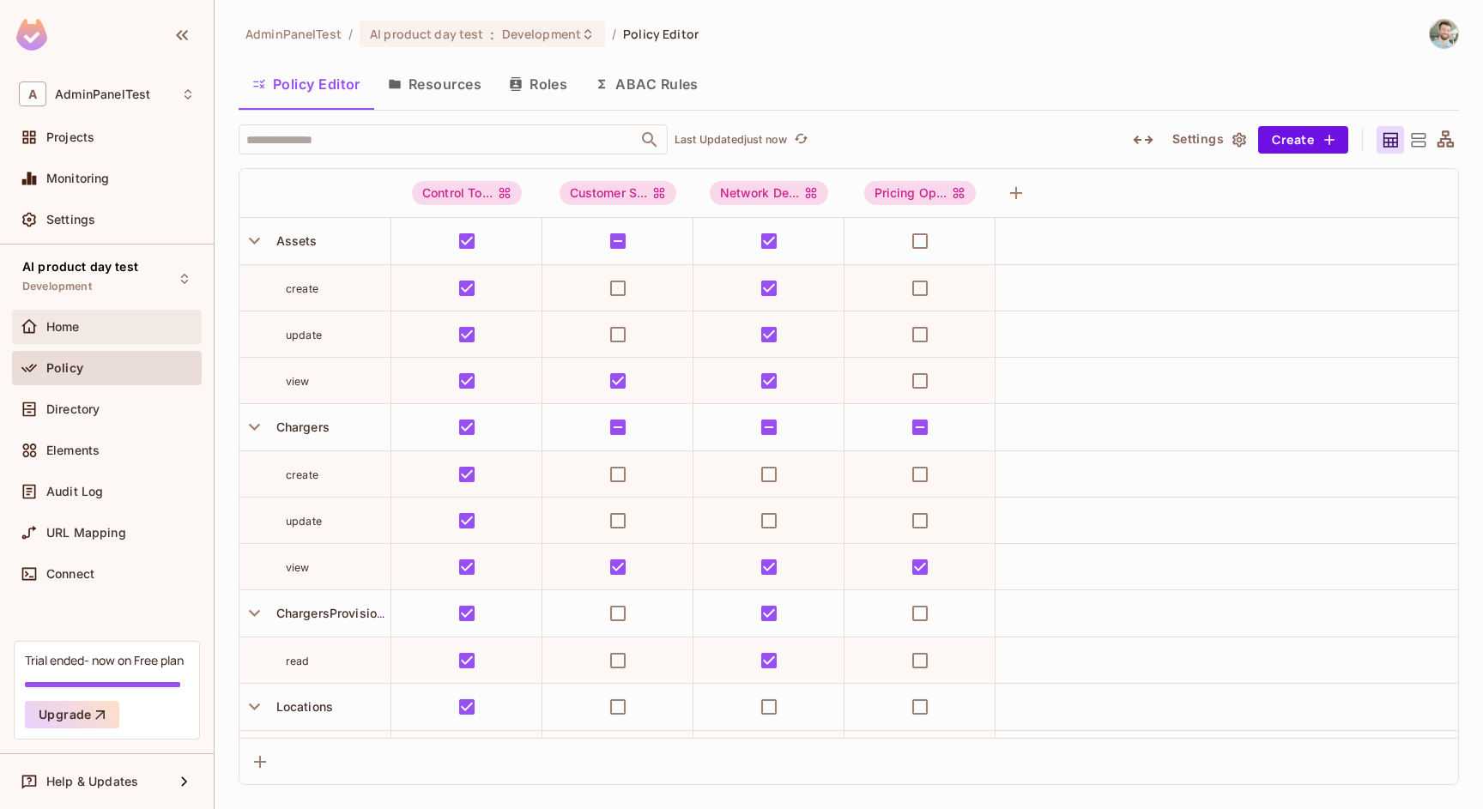
click at [103, 323] on div "Home" at bounding box center [120, 327] width 148 height 14
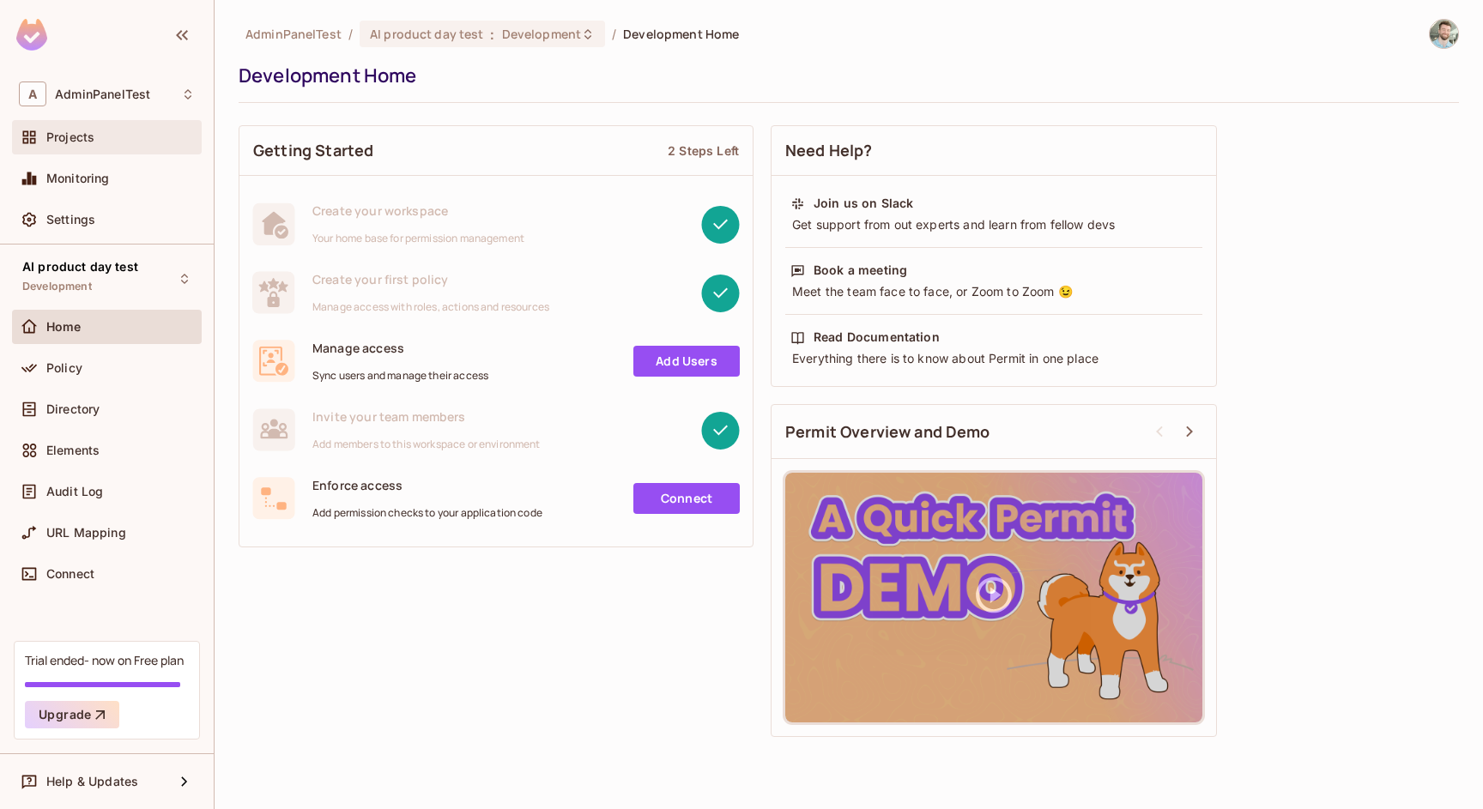
click at [139, 142] on div "Projects" at bounding box center [120, 137] width 148 height 14
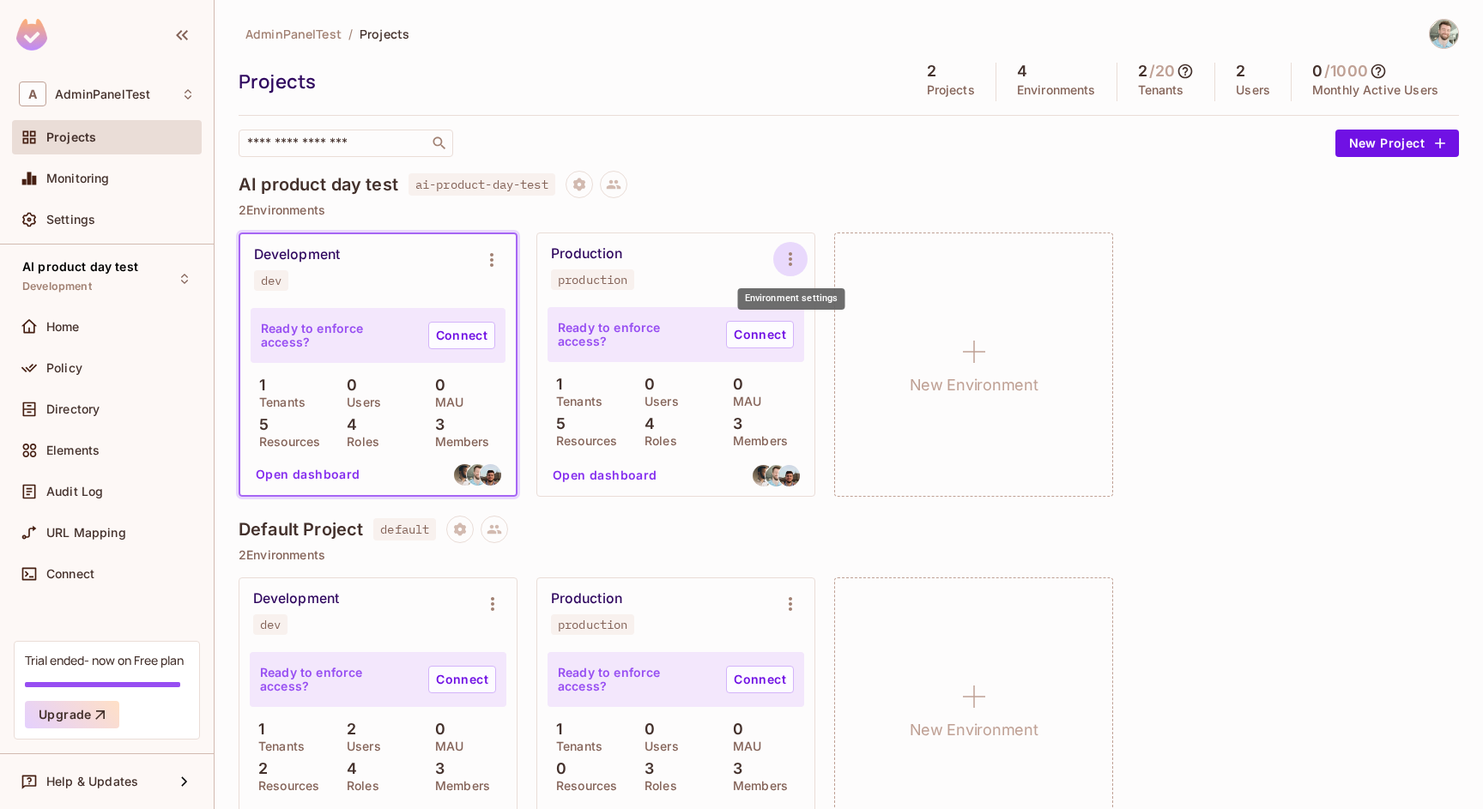
click at [795, 254] on icon "Environment settings" at bounding box center [790, 259] width 21 height 21
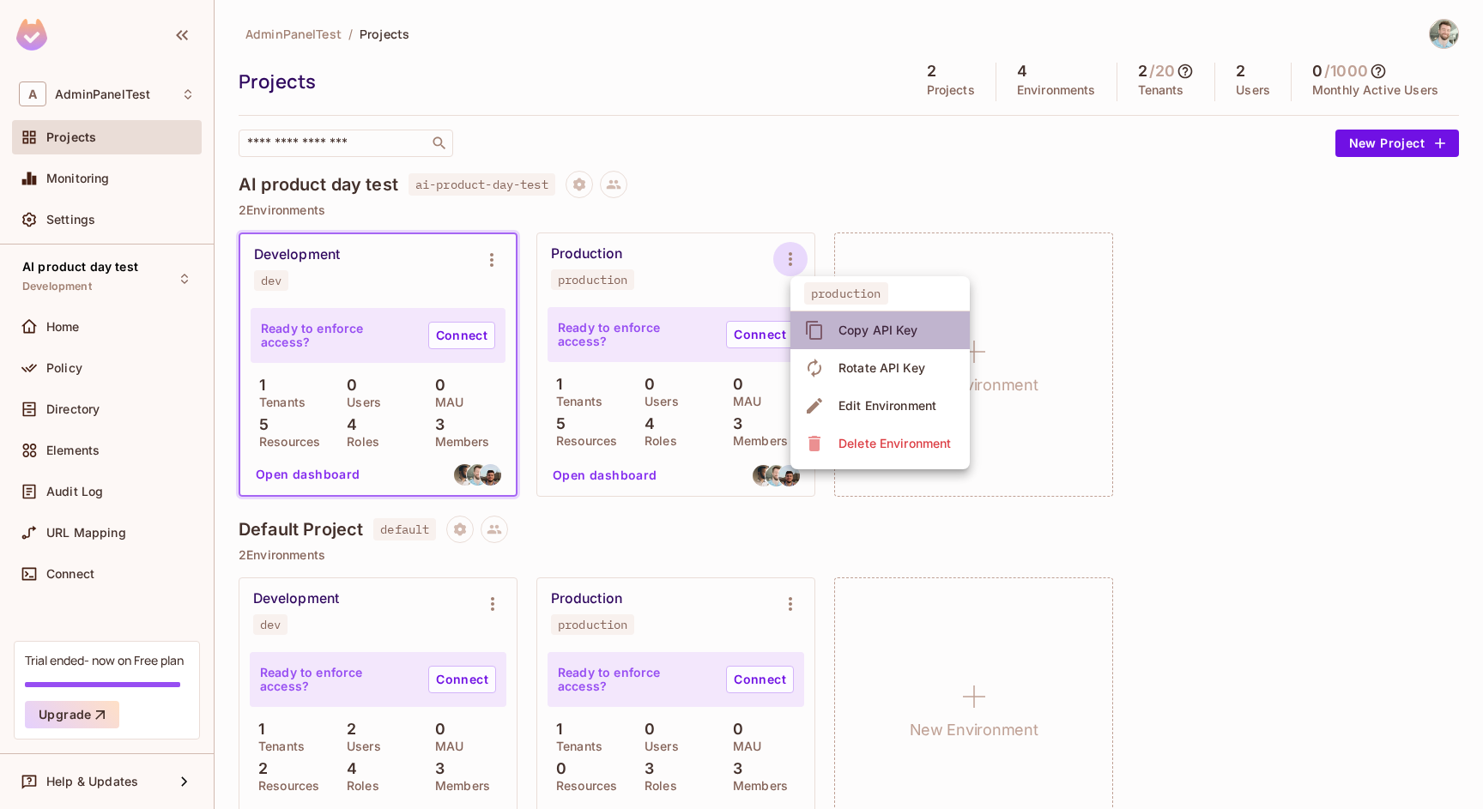
click at [821, 316] on li "Copy API Key" at bounding box center [879, 330] width 179 height 38
